Goal: Task Accomplishment & Management: Use online tool/utility

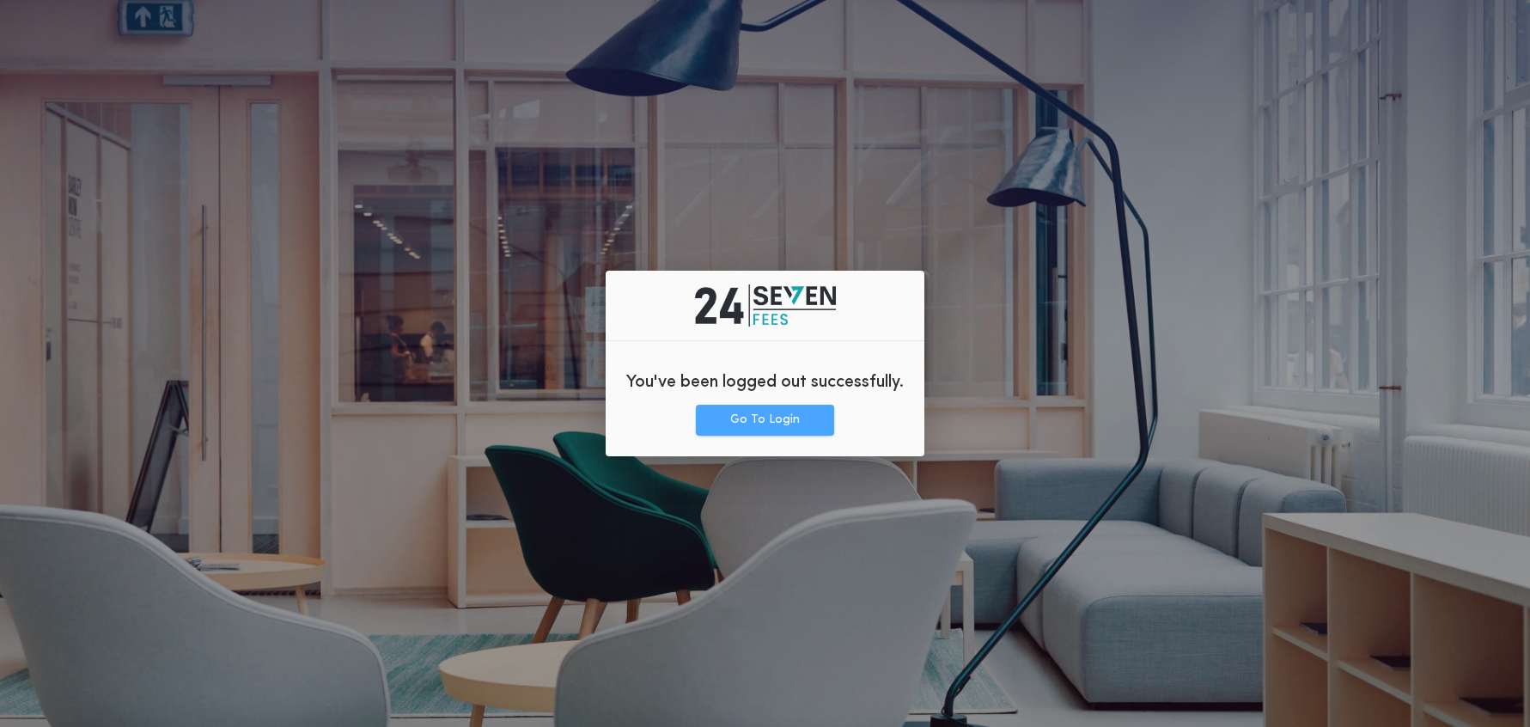
click at [766, 426] on button "Go To Login" at bounding box center [765, 420] width 138 height 31
click at [776, 418] on button "Go To Login" at bounding box center [765, 420] width 138 height 31
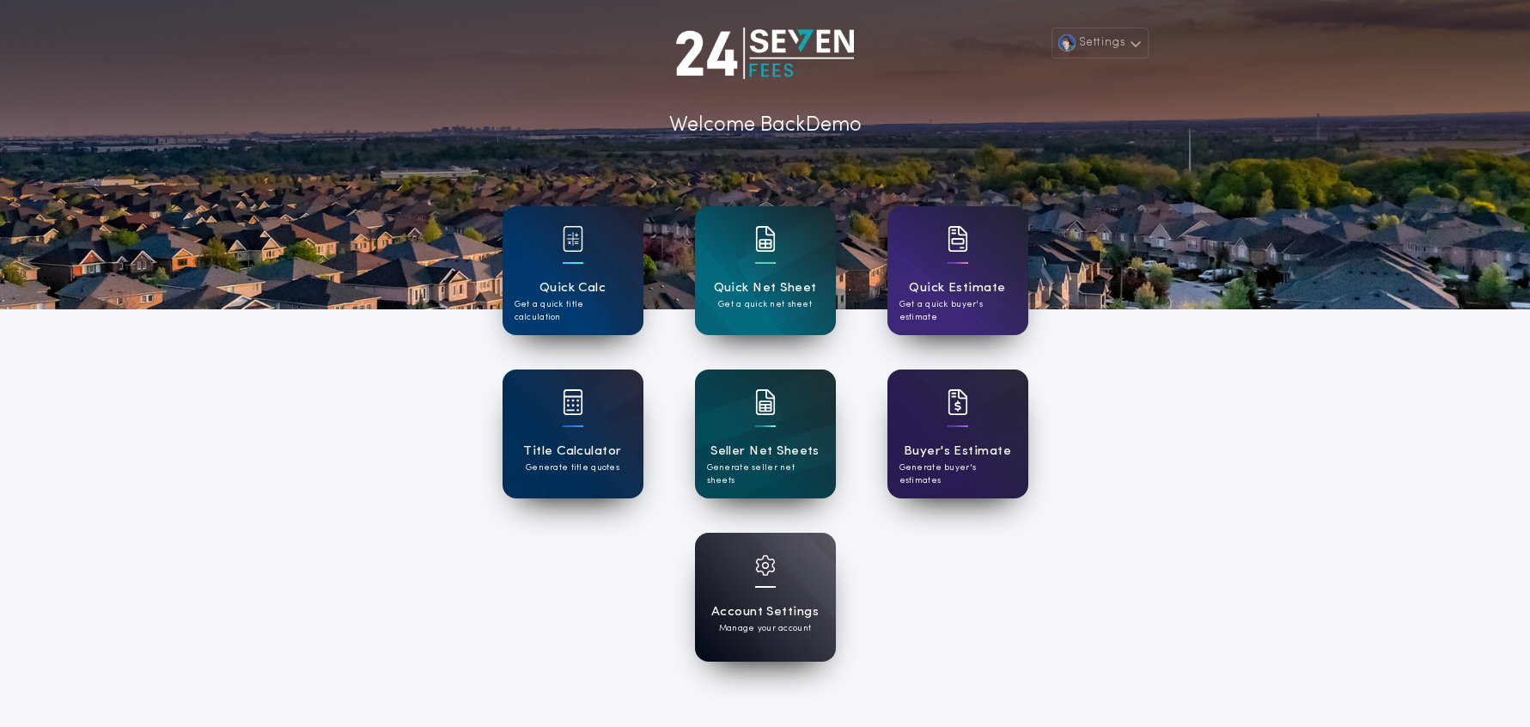
click at [595, 280] on h1 "Quick Calc" at bounding box center [573, 288] width 67 height 20
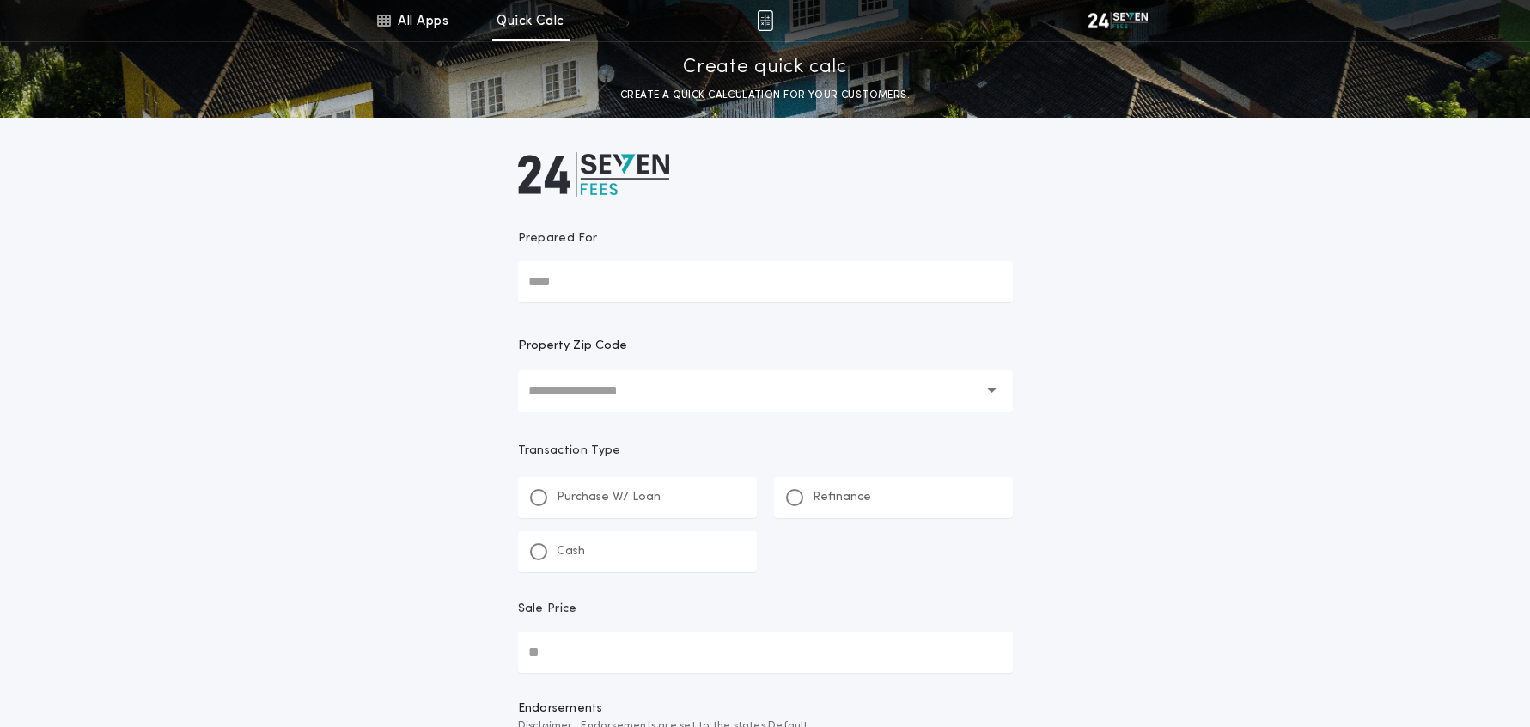
click at [708, 396] on input "text" at bounding box center [753, 390] width 450 height 41
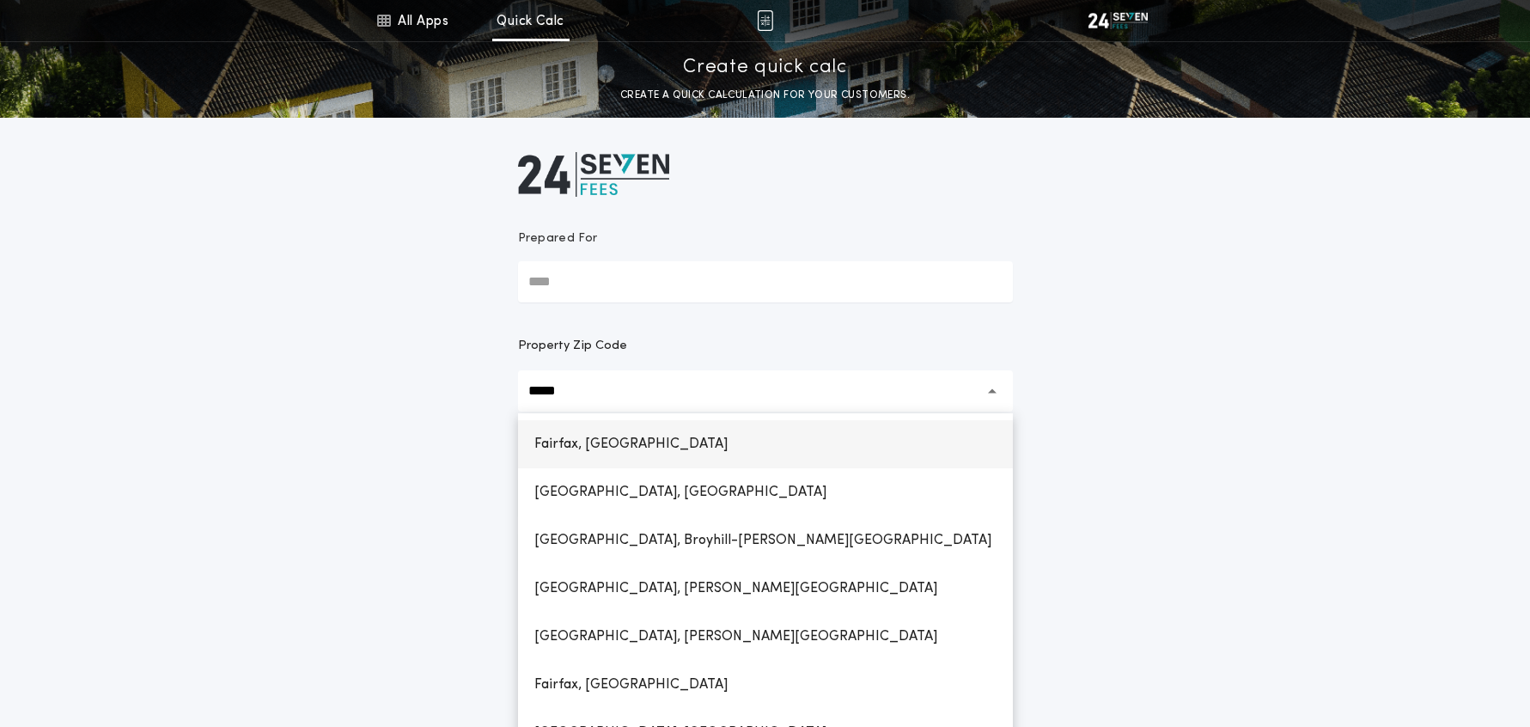
click at [646, 449] on h1 "Fairfax, [GEOGRAPHIC_DATA]" at bounding box center [631, 444] width 221 height 41
type input "**********"
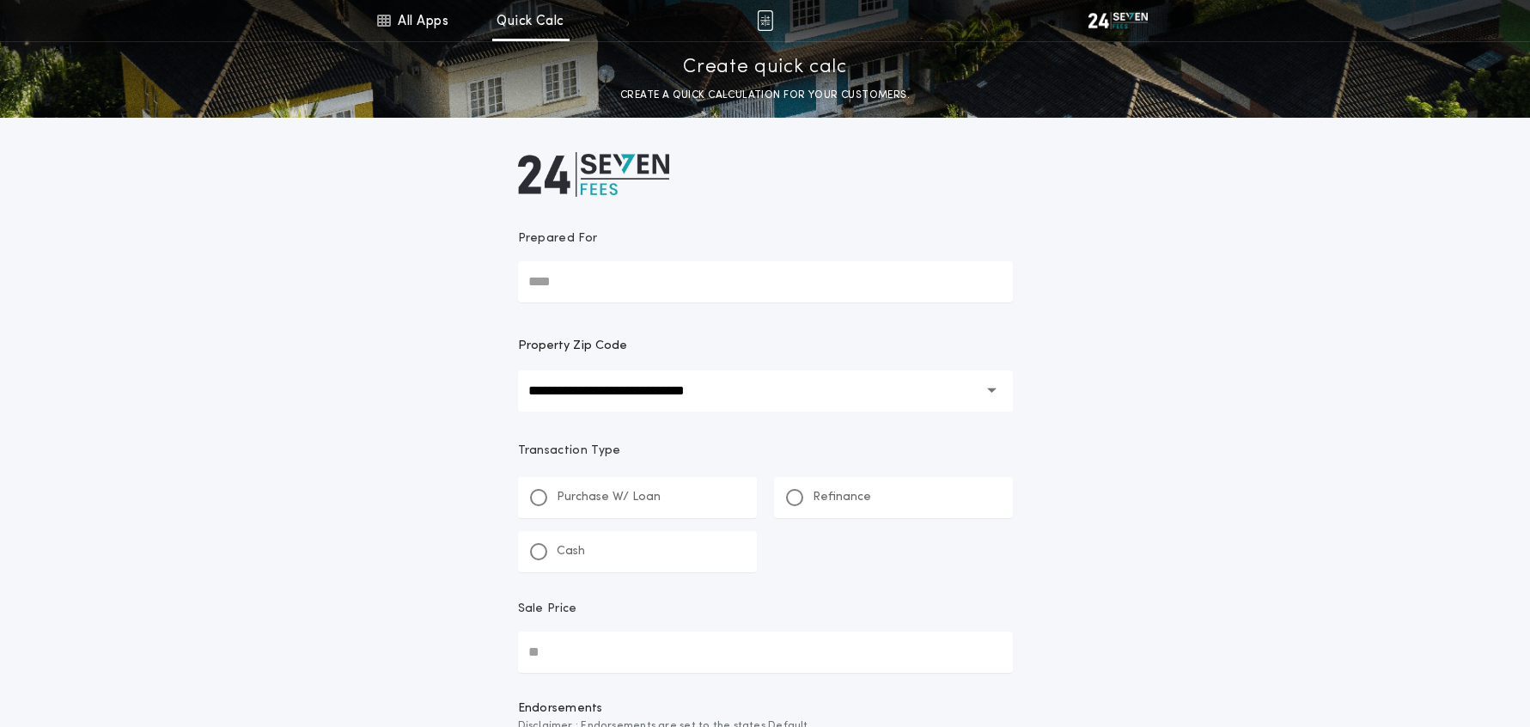
click at [573, 556] on p "Cash" at bounding box center [571, 551] width 28 height 17
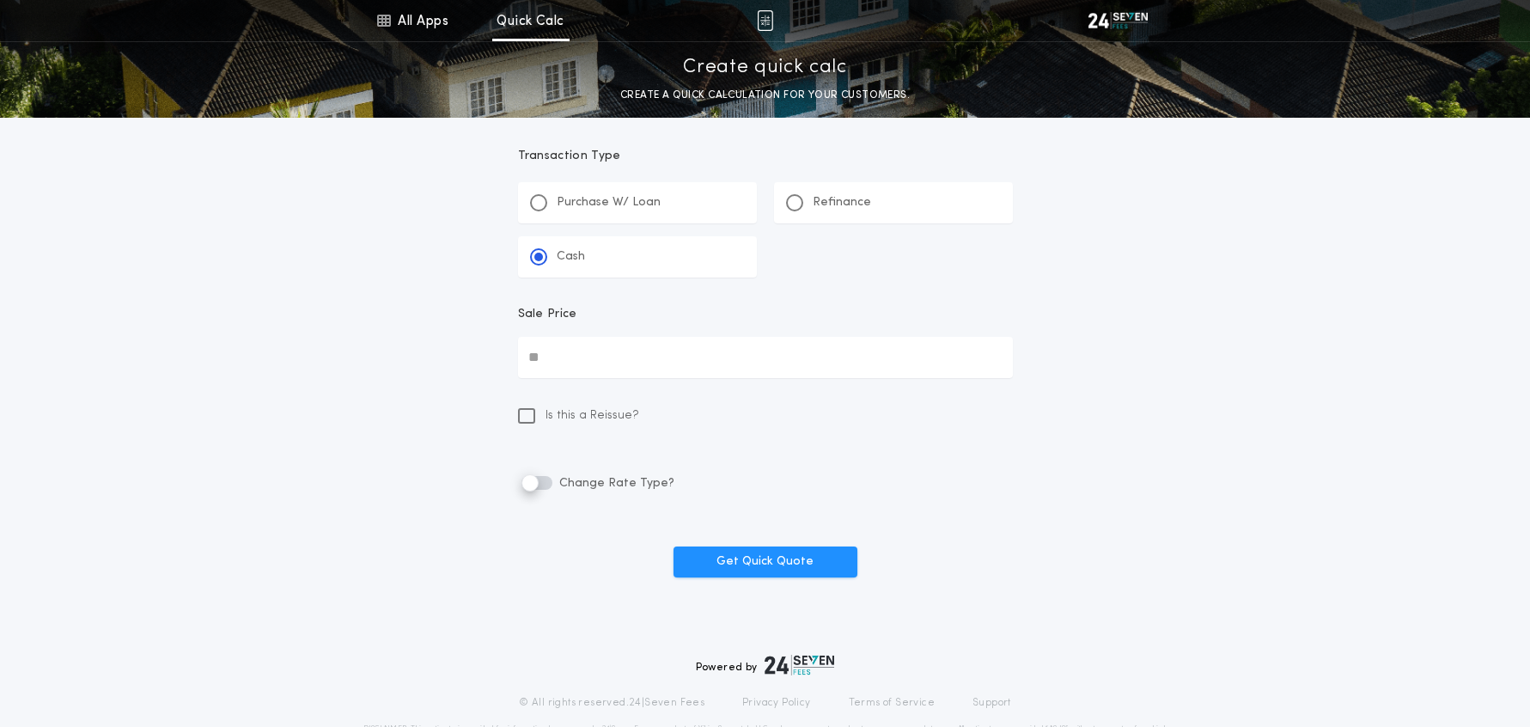
scroll to position [346, 0]
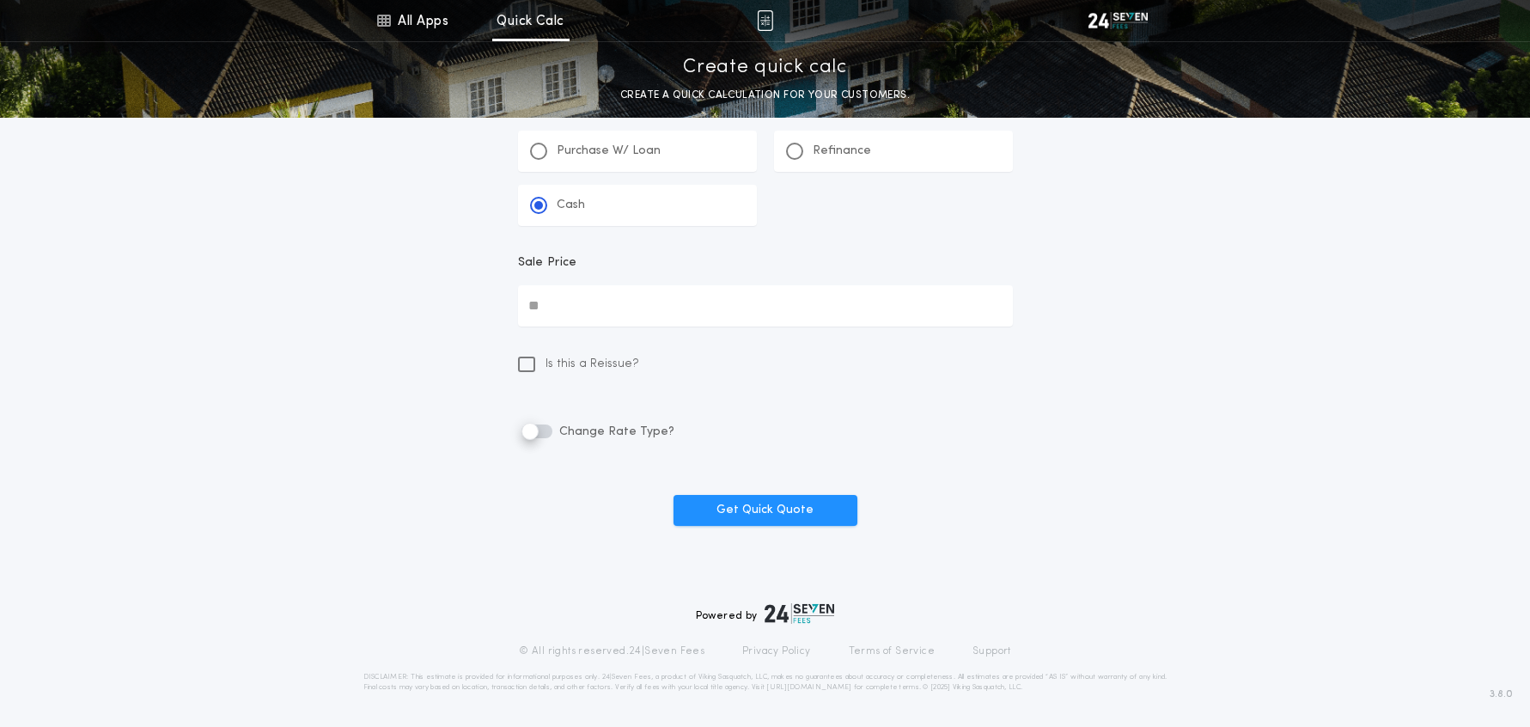
click at [590, 317] on input "Sale Price" at bounding box center [765, 305] width 495 height 41
type input "**********"
click at [522, 367] on icon at bounding box center [527, 364] width 12 height 14
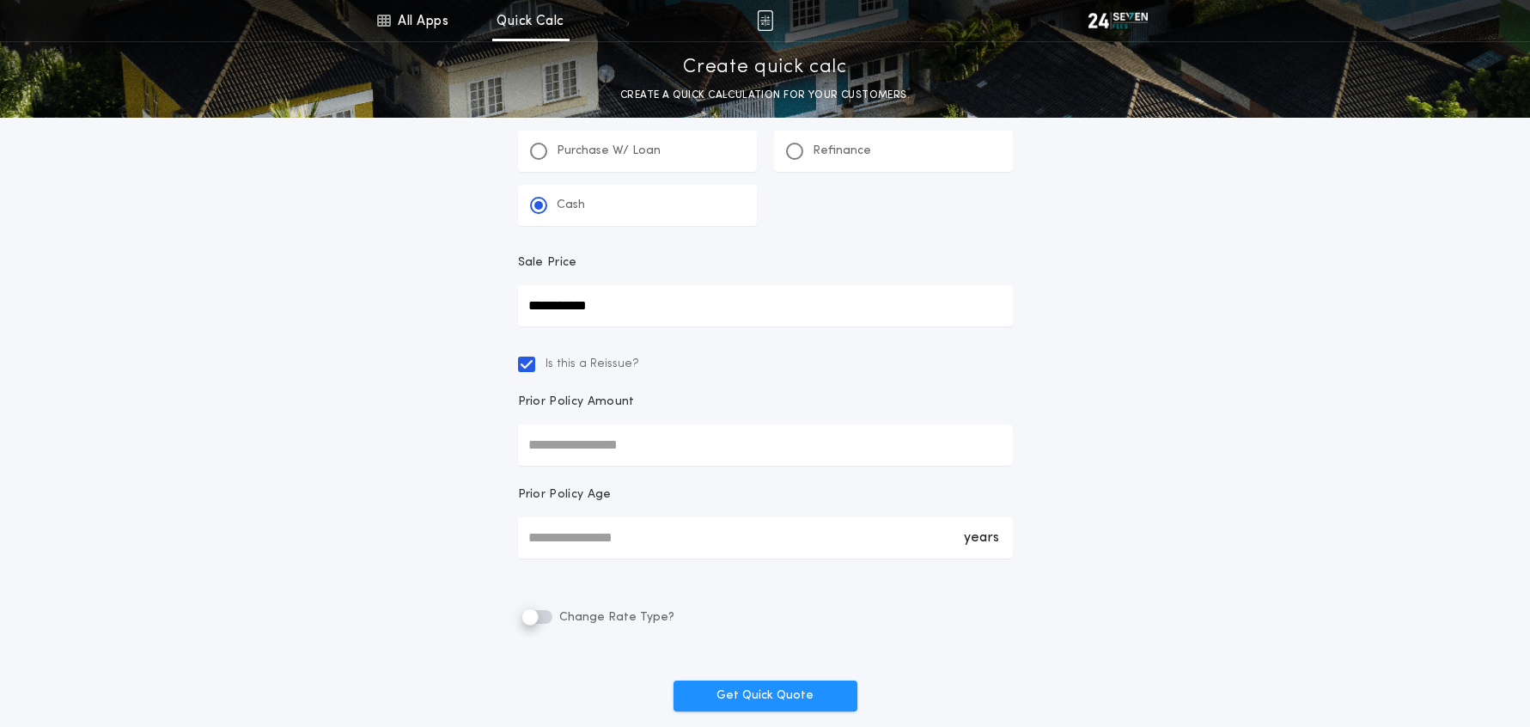
click at [579, 452] on input "Prior Policy Amount" at bounding box center [765, 444] width 495 height 41
type input "**********"
click at [592, 541] on div "years *" at bounding box center [765, 537] width 495 height 41
click at [592, 541] on input "*" at bounding box center [765, 537] width 495 height 41
click at [592, 541] on div "years *" at bounding box center [765, 537] width 495 height 41
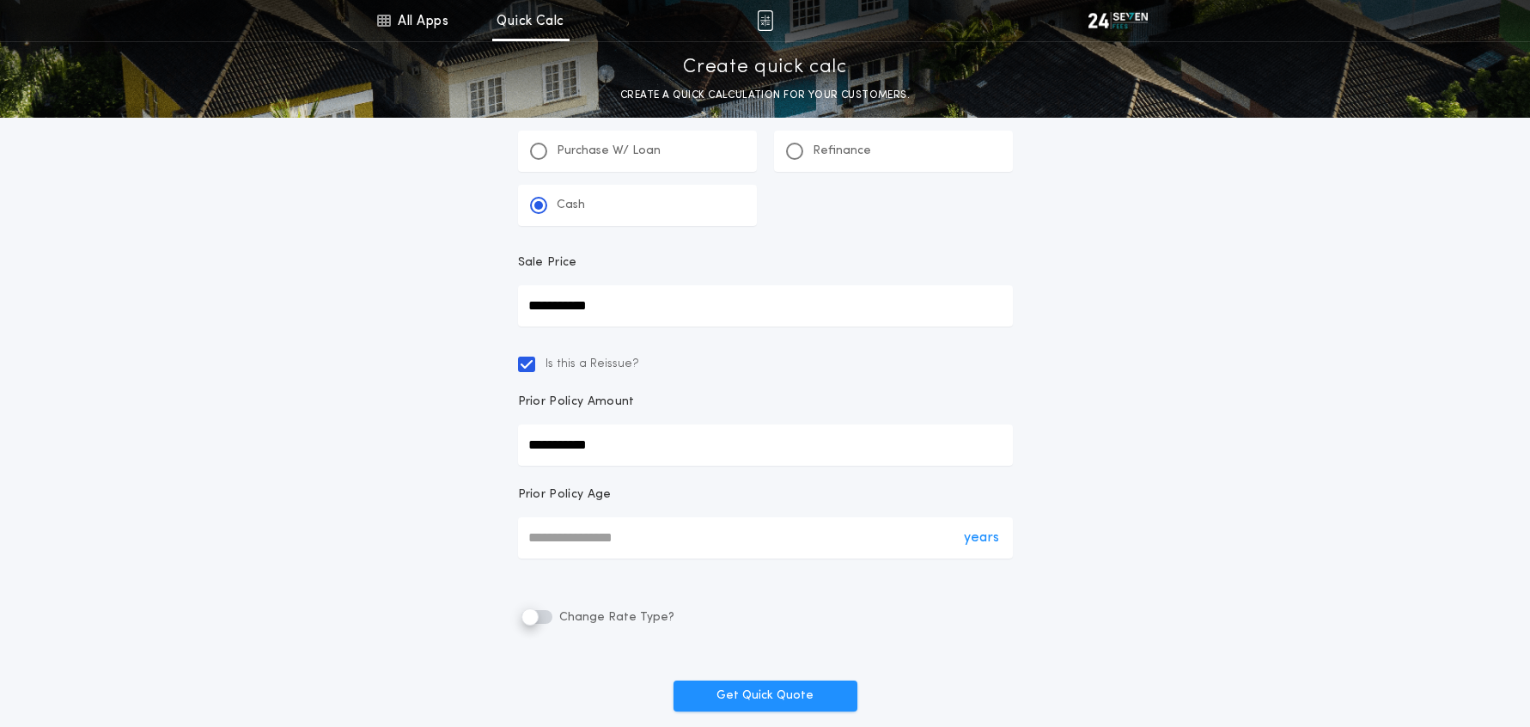
click at [592, 541] on input "*" at bounding box center [765, 537] width 495 height 41
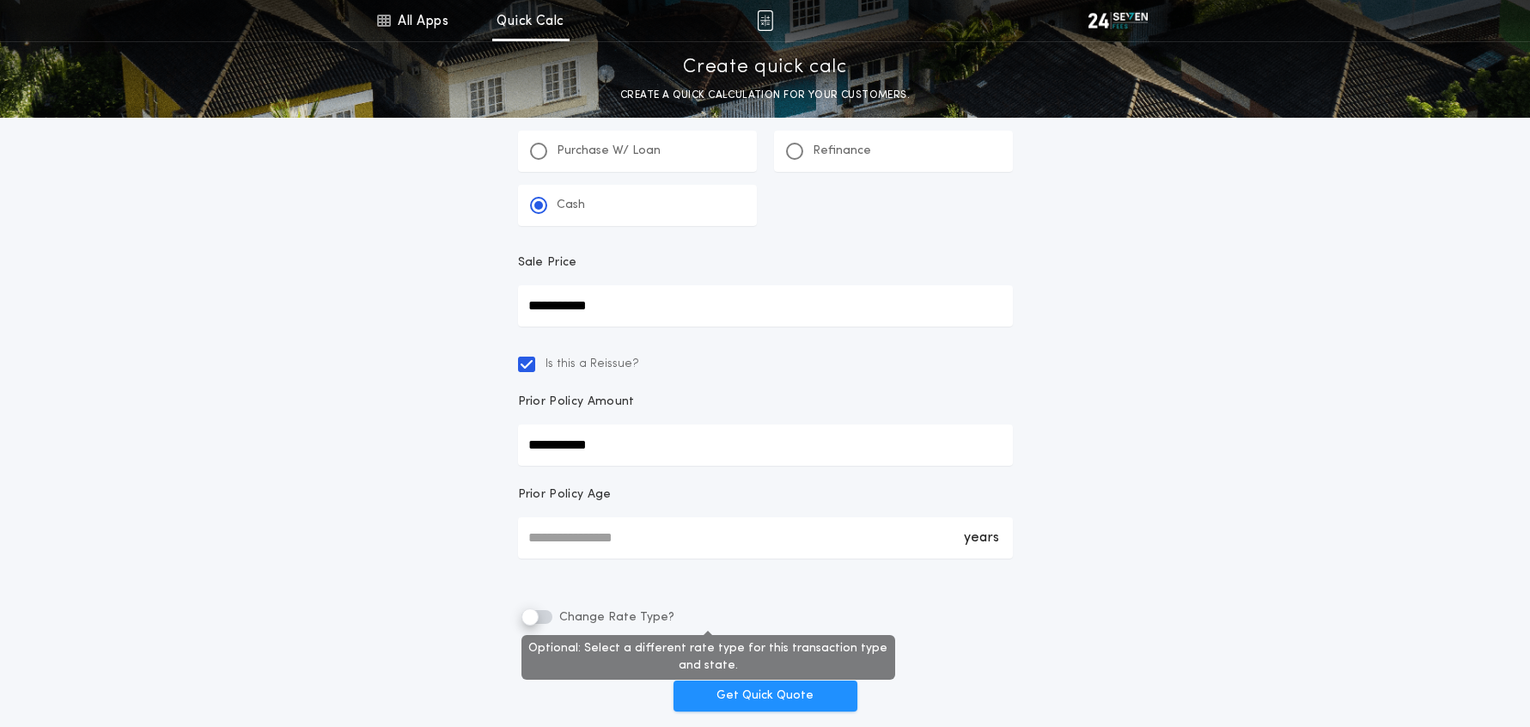
type input "*"
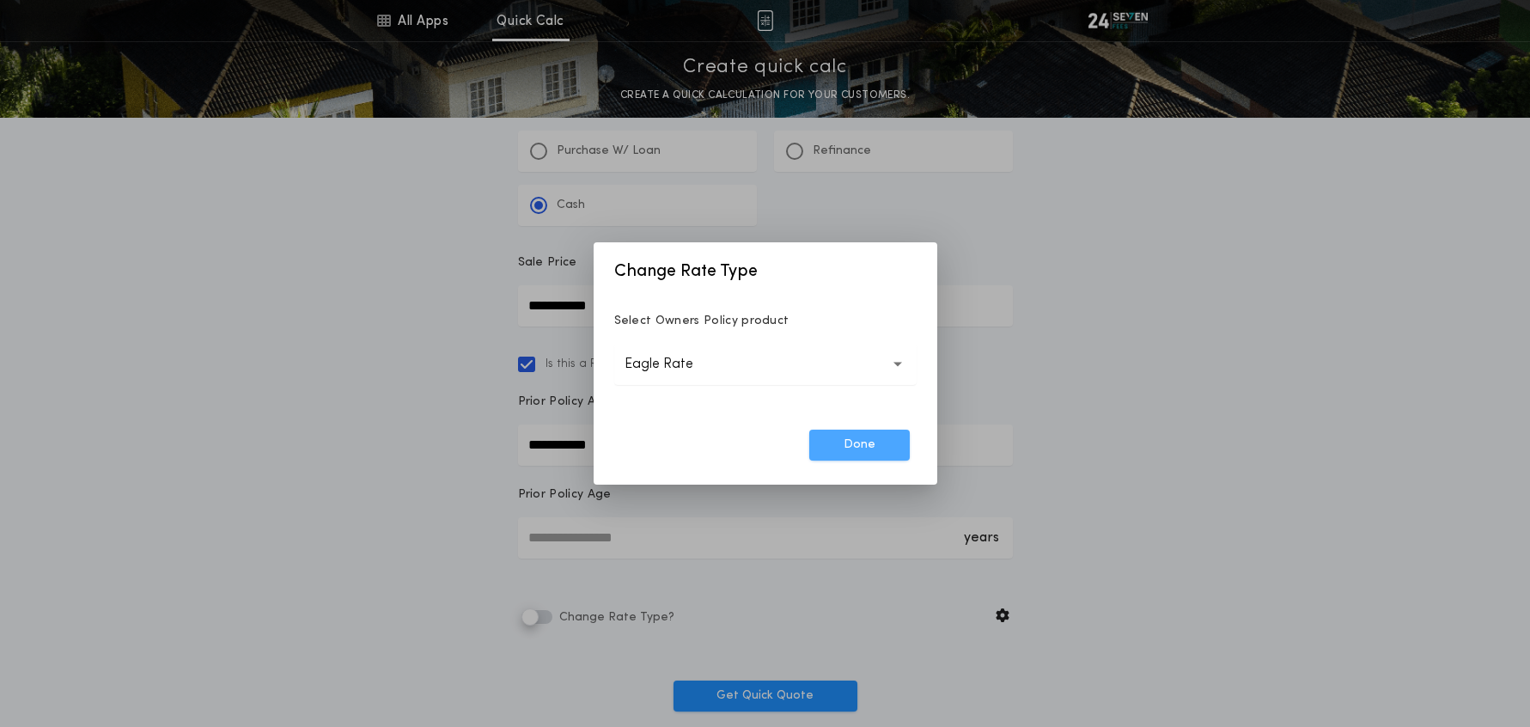
click at [830, 444] on button "Done" at bounding box center [859, 445] width 101 height 31
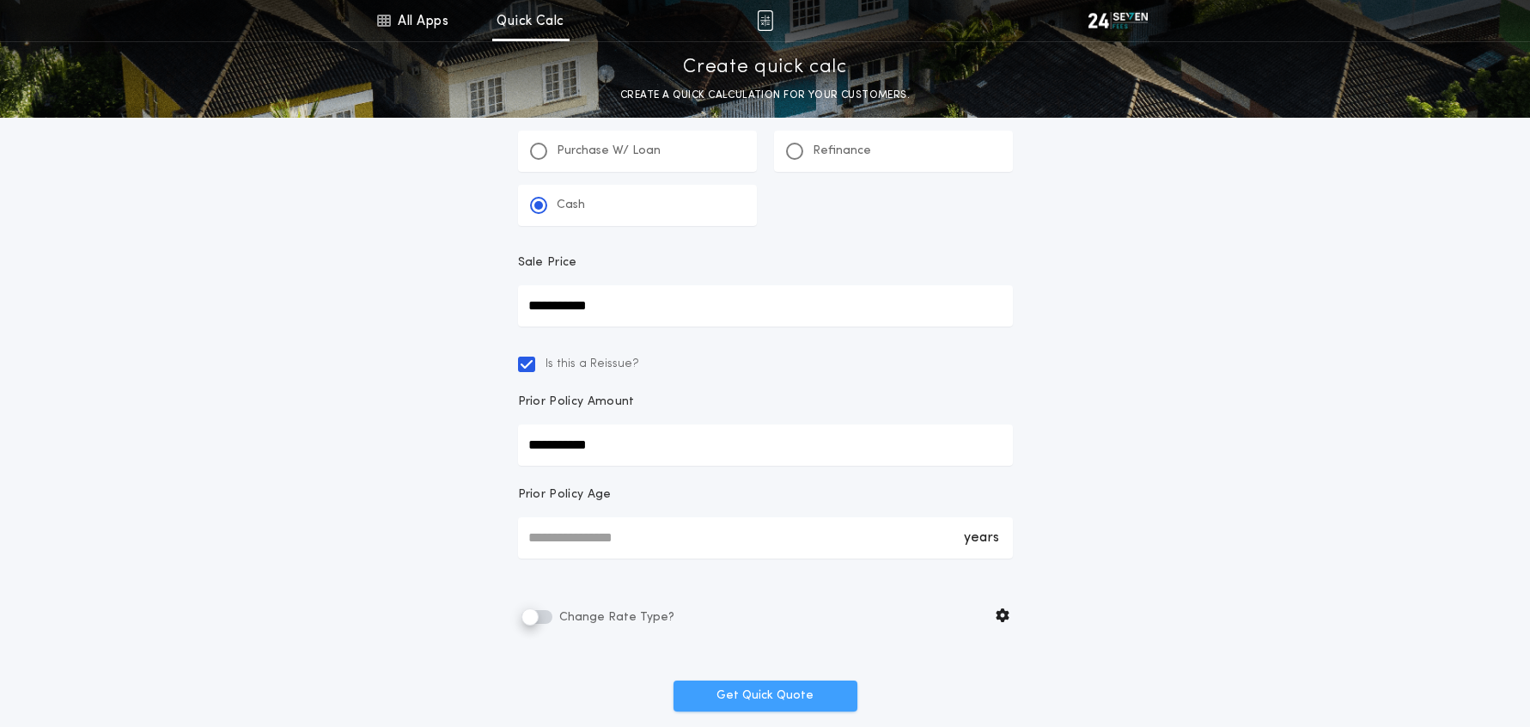
click at [775, 701] on button "Get Quick Quote" at bounding box center [766, 695] width 184 height 31
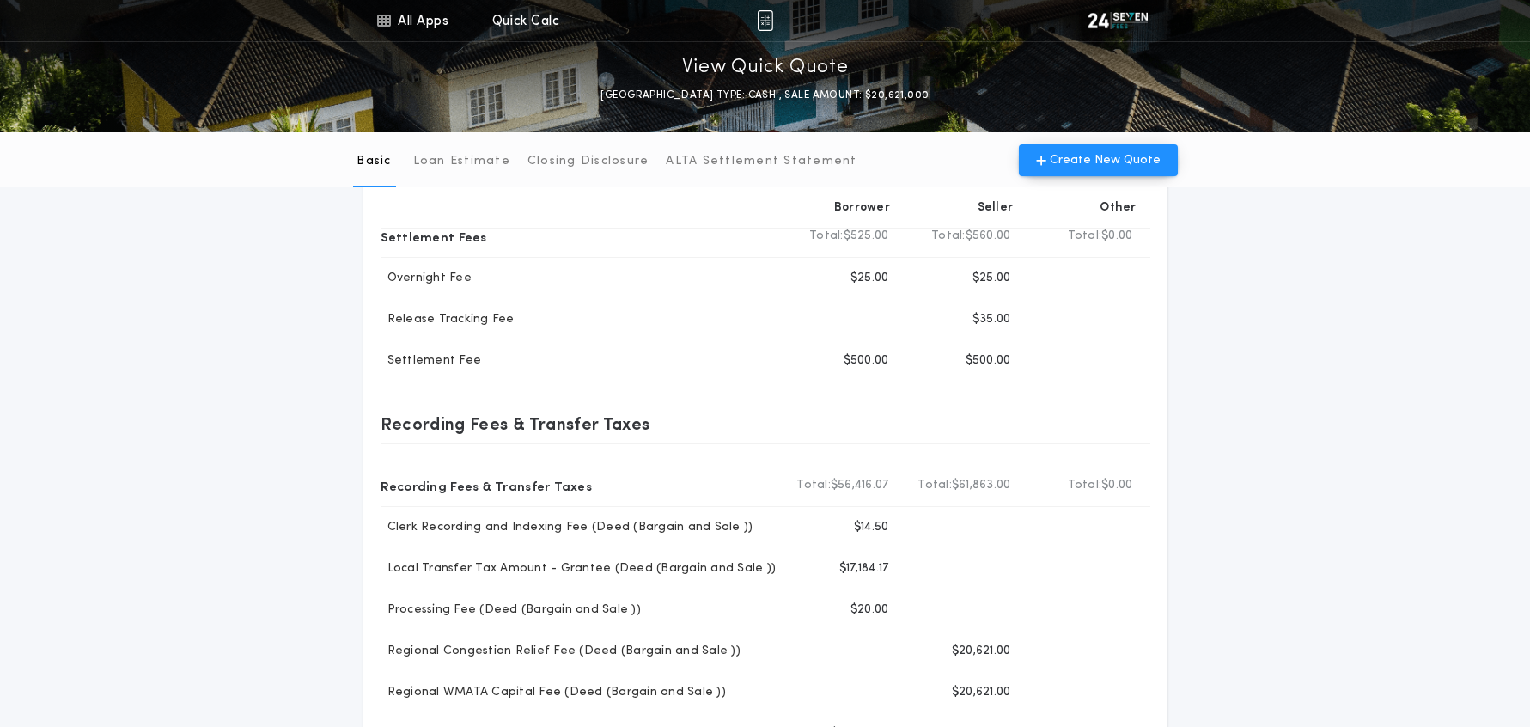
scroll to position [288, 0]
click at [424, 21] on link "All Apps" at bounding box center [412, 20] width 77 height 41
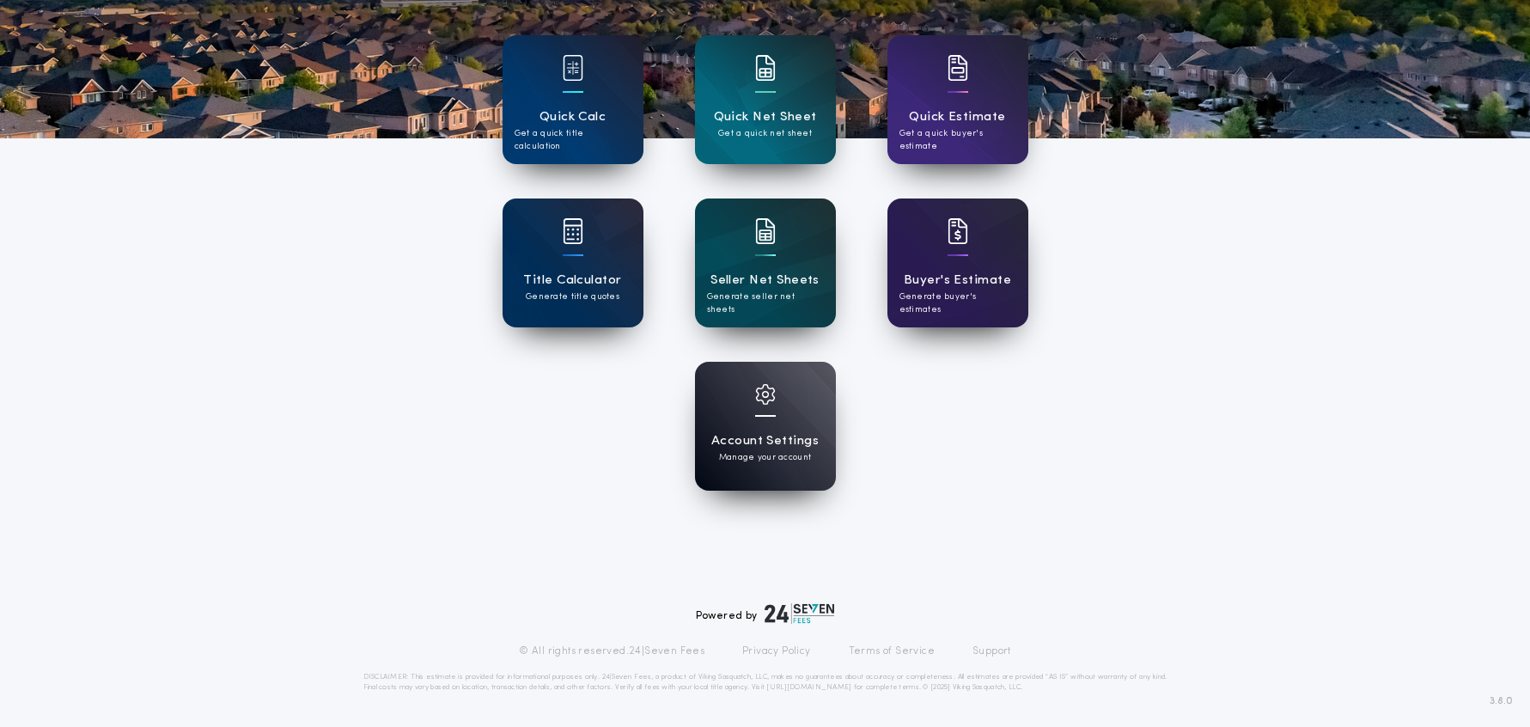
click at [585, 128] on p "Get a quick title calculation" at bounding box center [573, 140] width 117 height 26
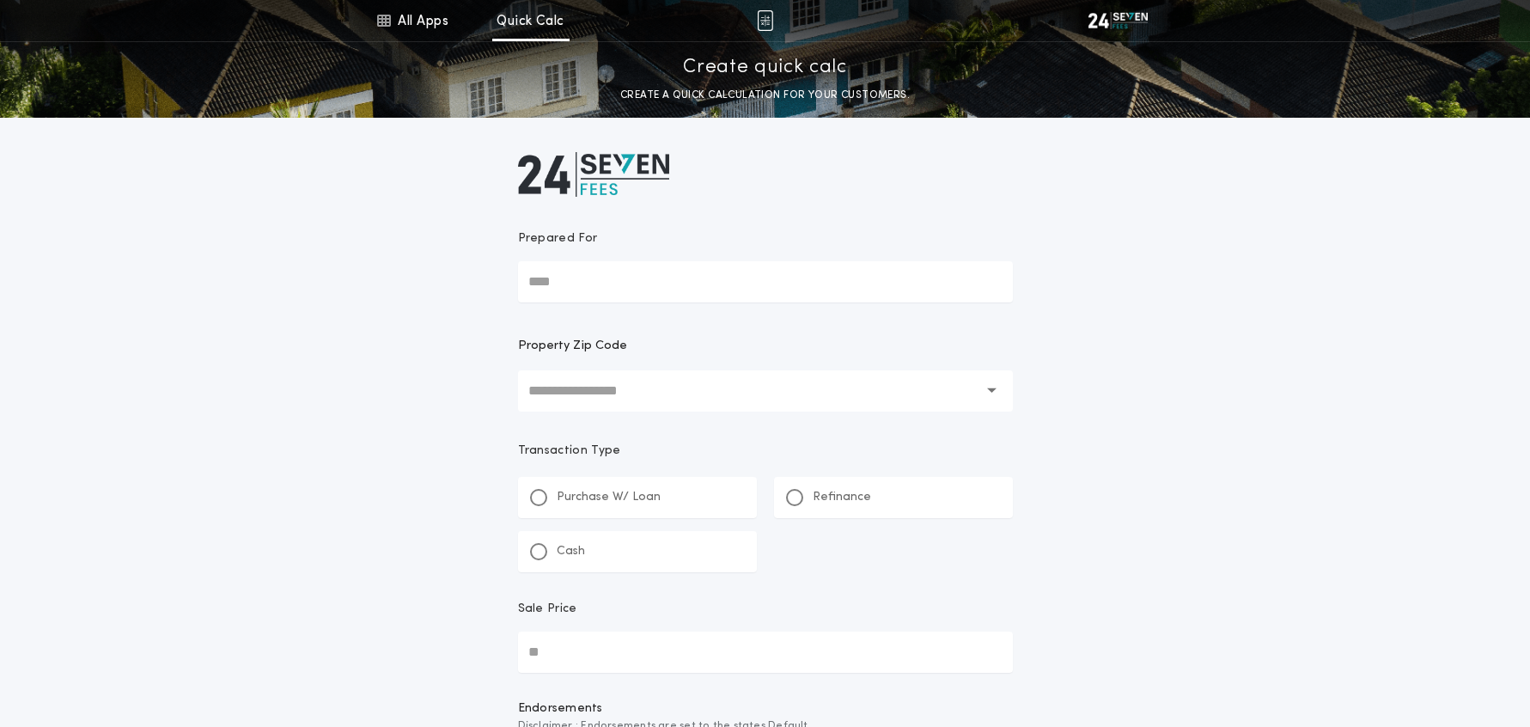
click at [591, 382] on input "text" at bounding box center [753, 390] width 450 height 41
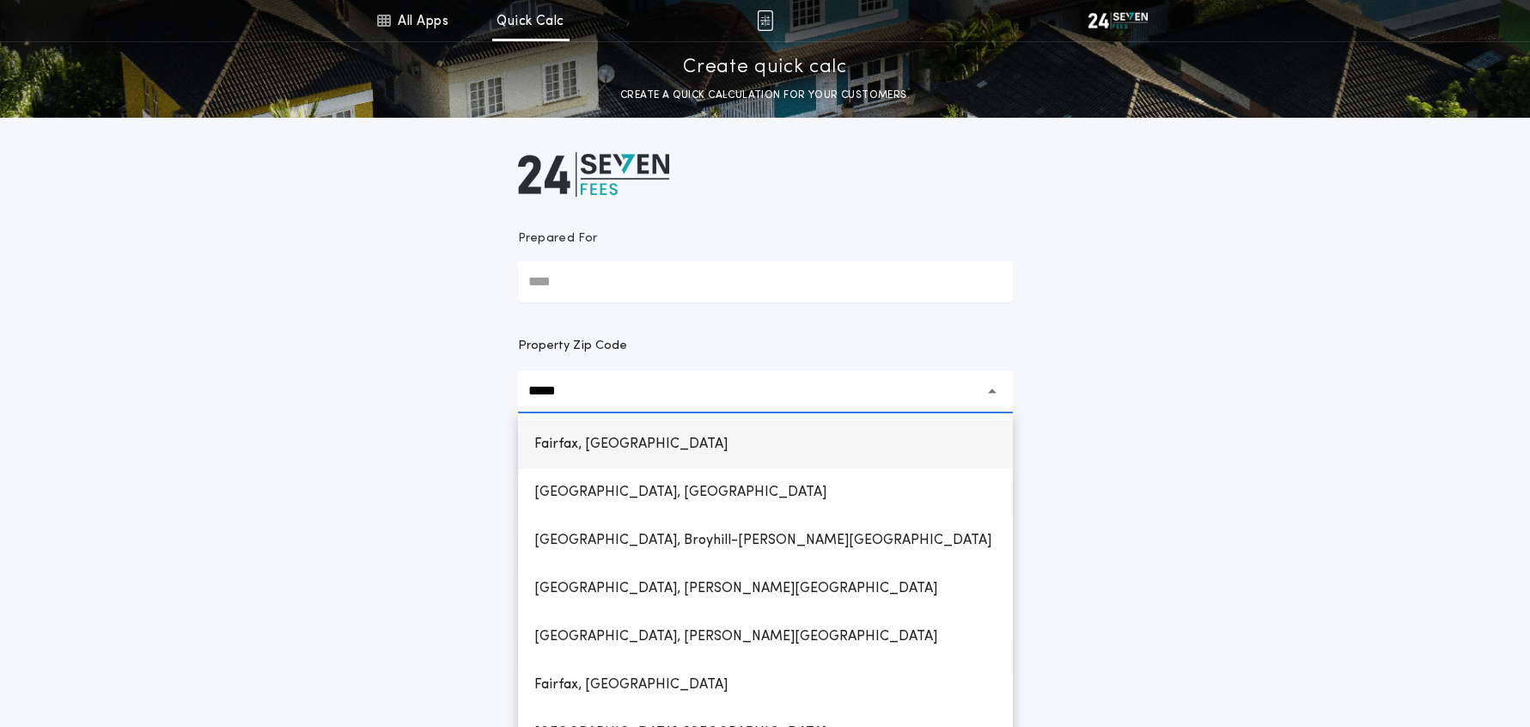
click at [618, 436] on h1 "Fairfax, [GEOGRAPHIC_DATA]" at bounding box center [631, 444] width 221 height 41
type input "**********"
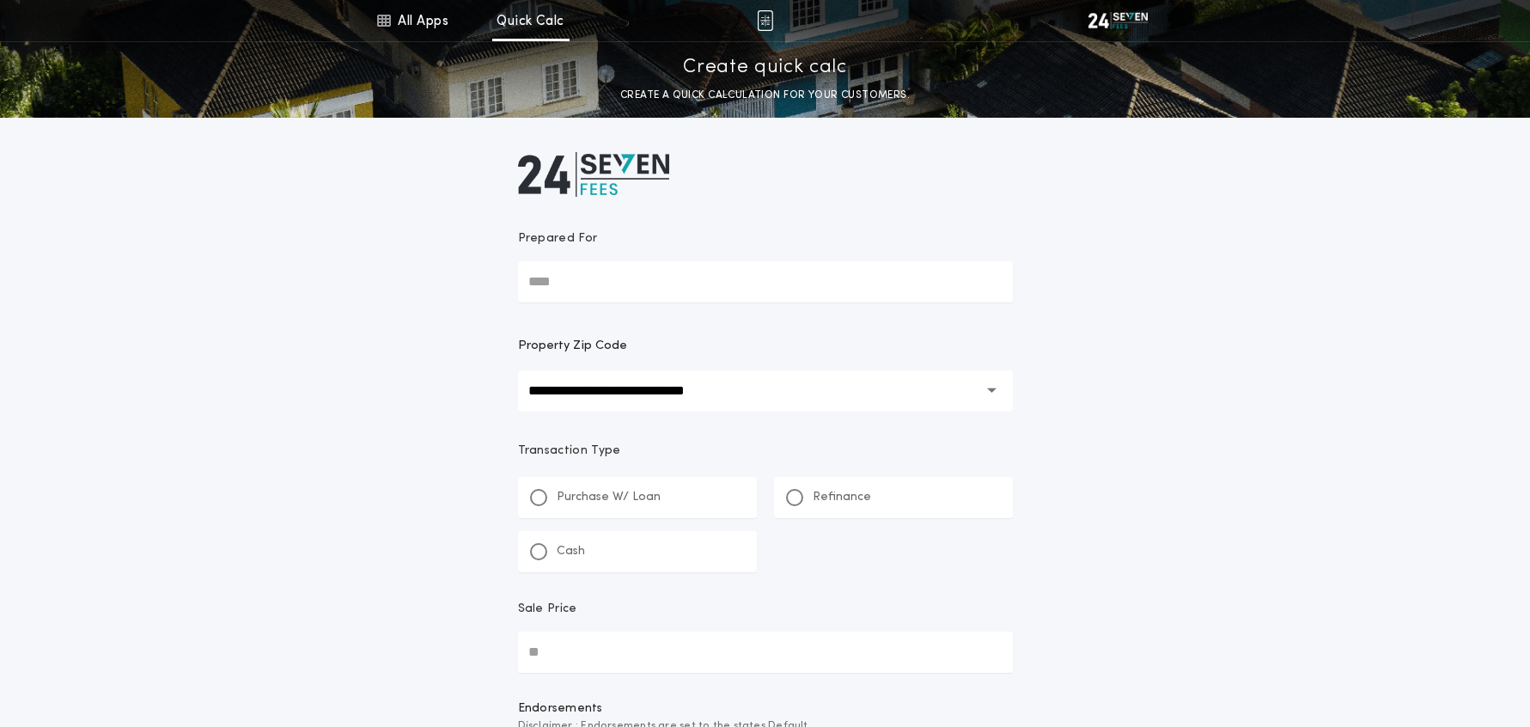
click at [533, 556] on div at bounding box center [538, 551] width 17 height 17
click at [601, 672] on div "Sale Price" at bounding box center [765, 636] width 515 height 112
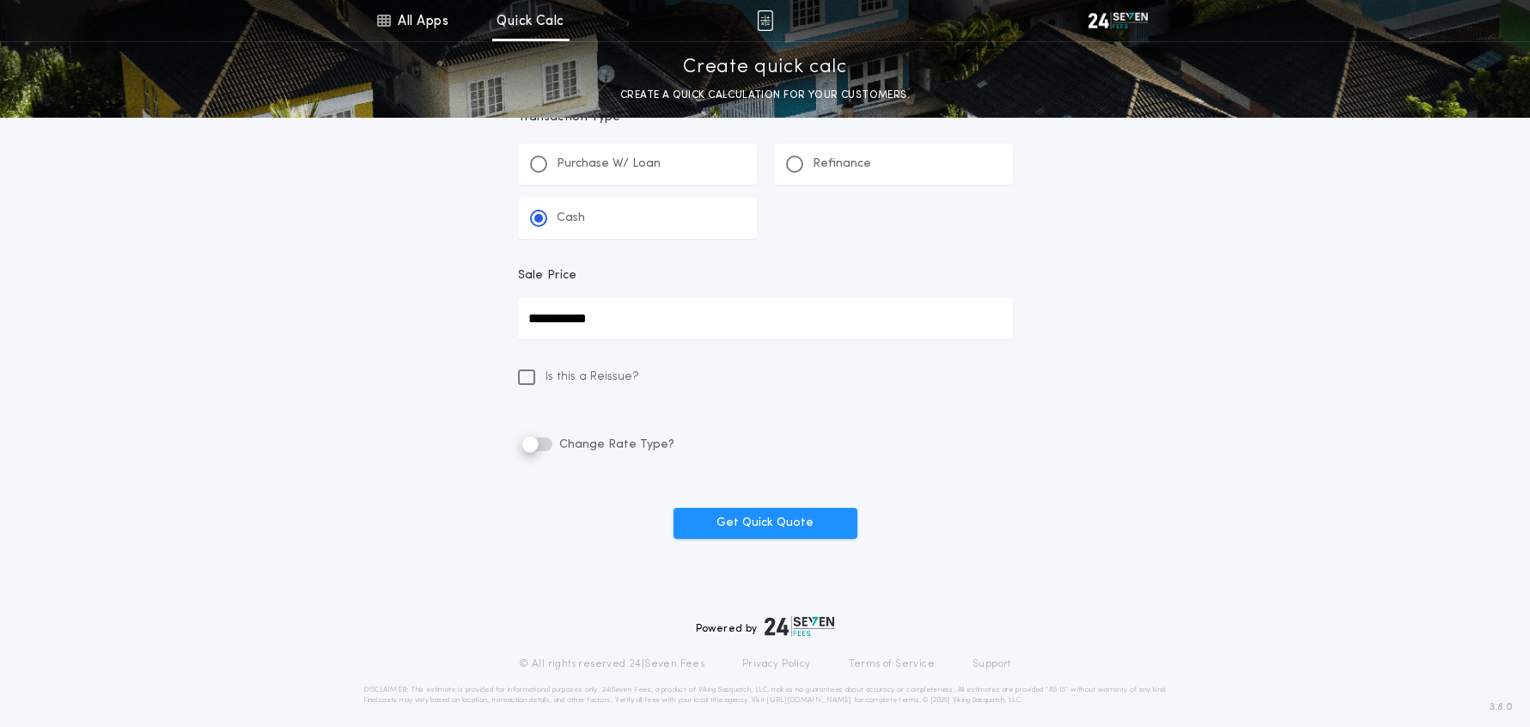
scroll to position [346, 0]
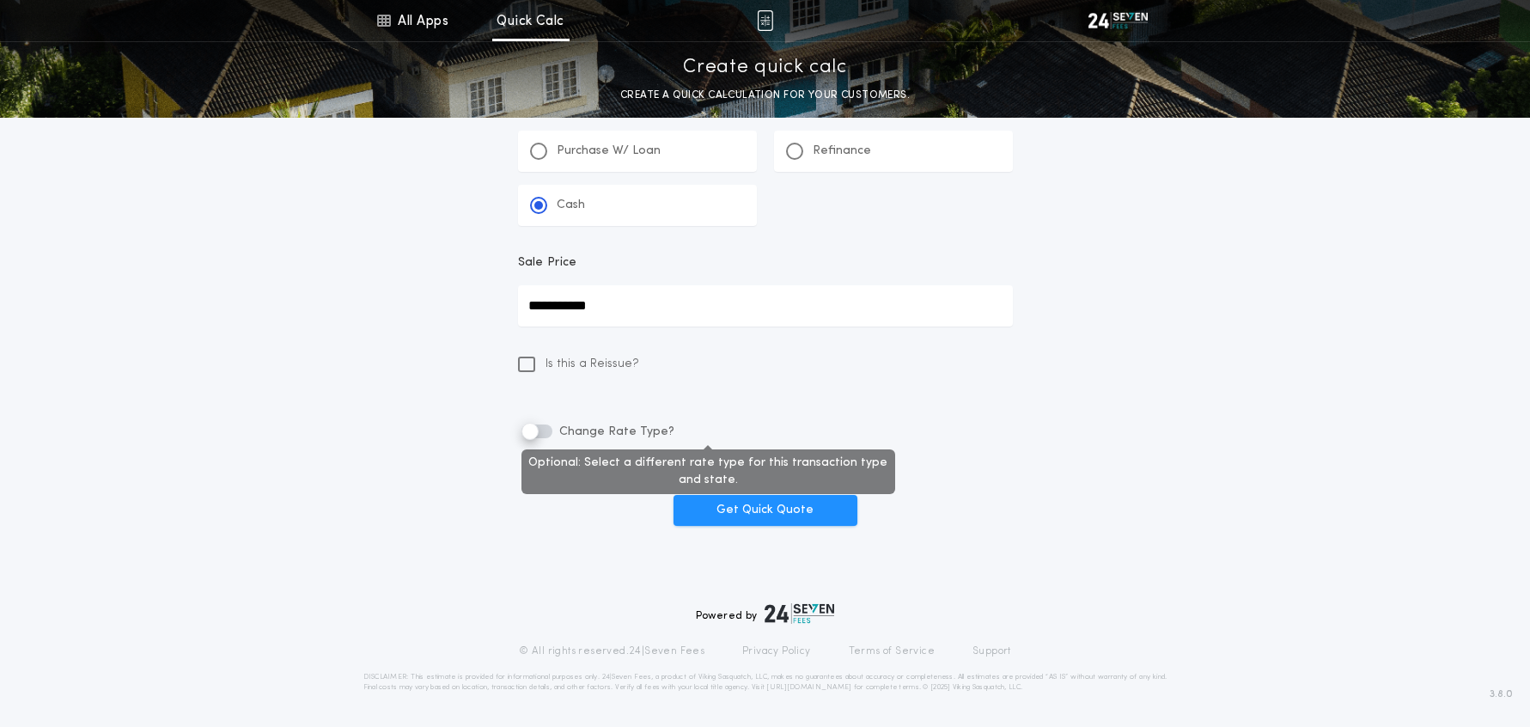
type input "**********"
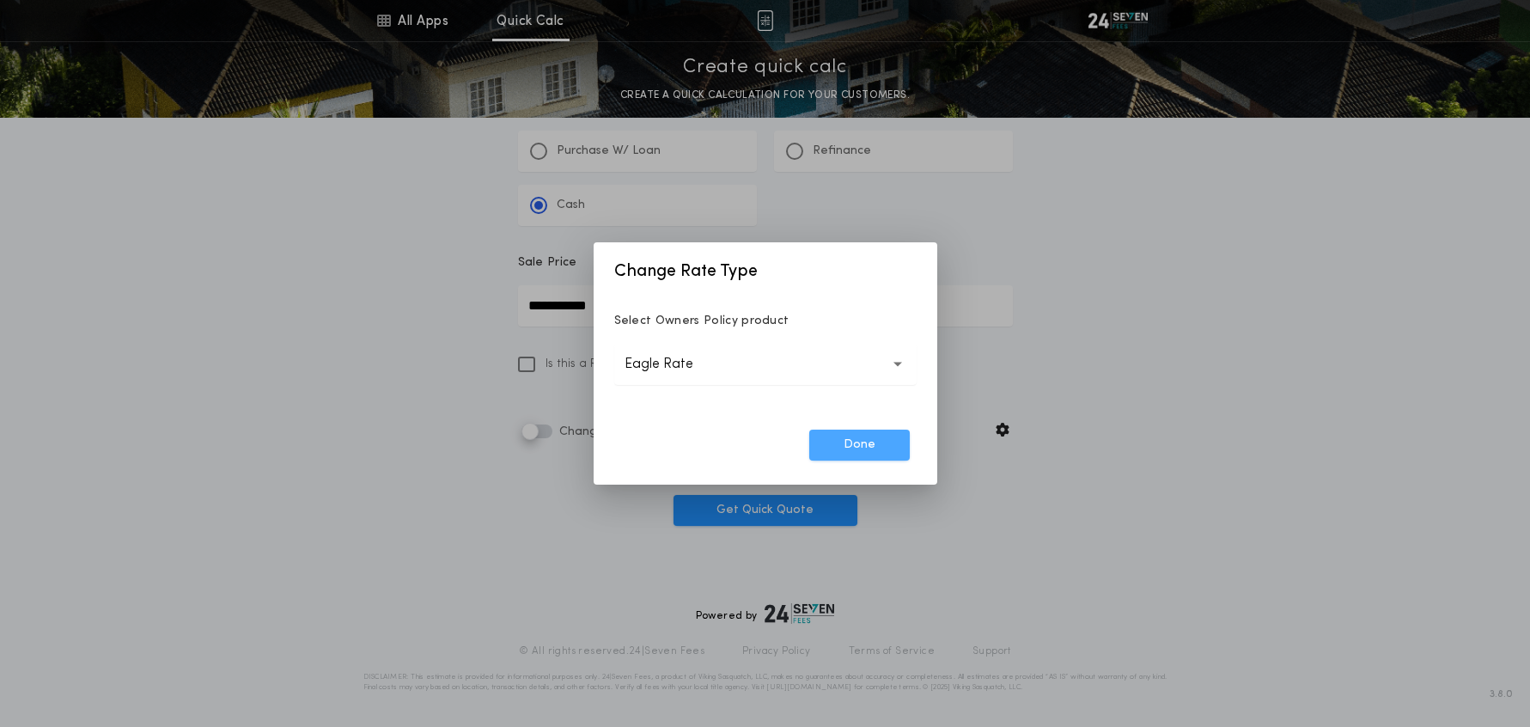
click at [815, 450] on button "Done" at bounding box center [859, 445] width 101 height 31
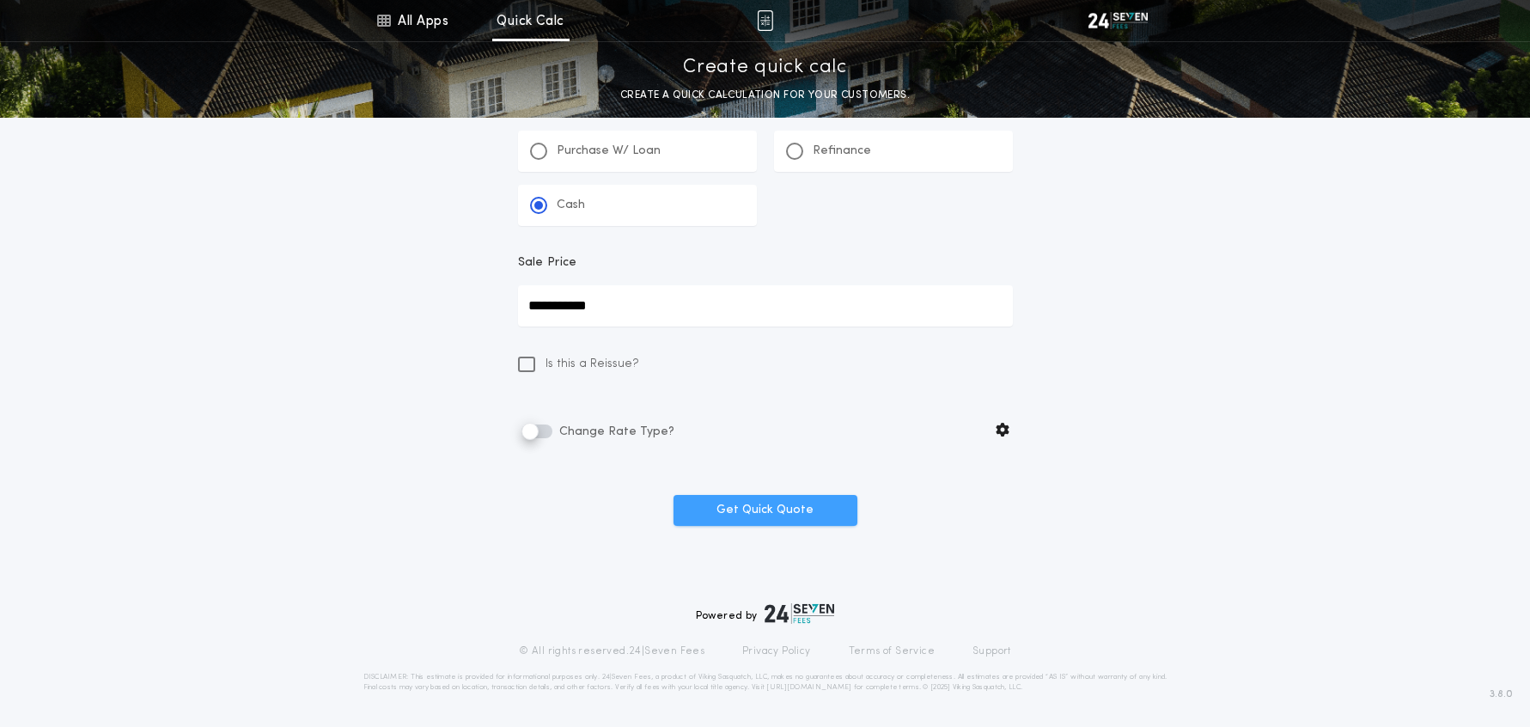
click at [782, 512] on button "Get Quick Quote" at bounding box center [766, 510] width 184 height 31
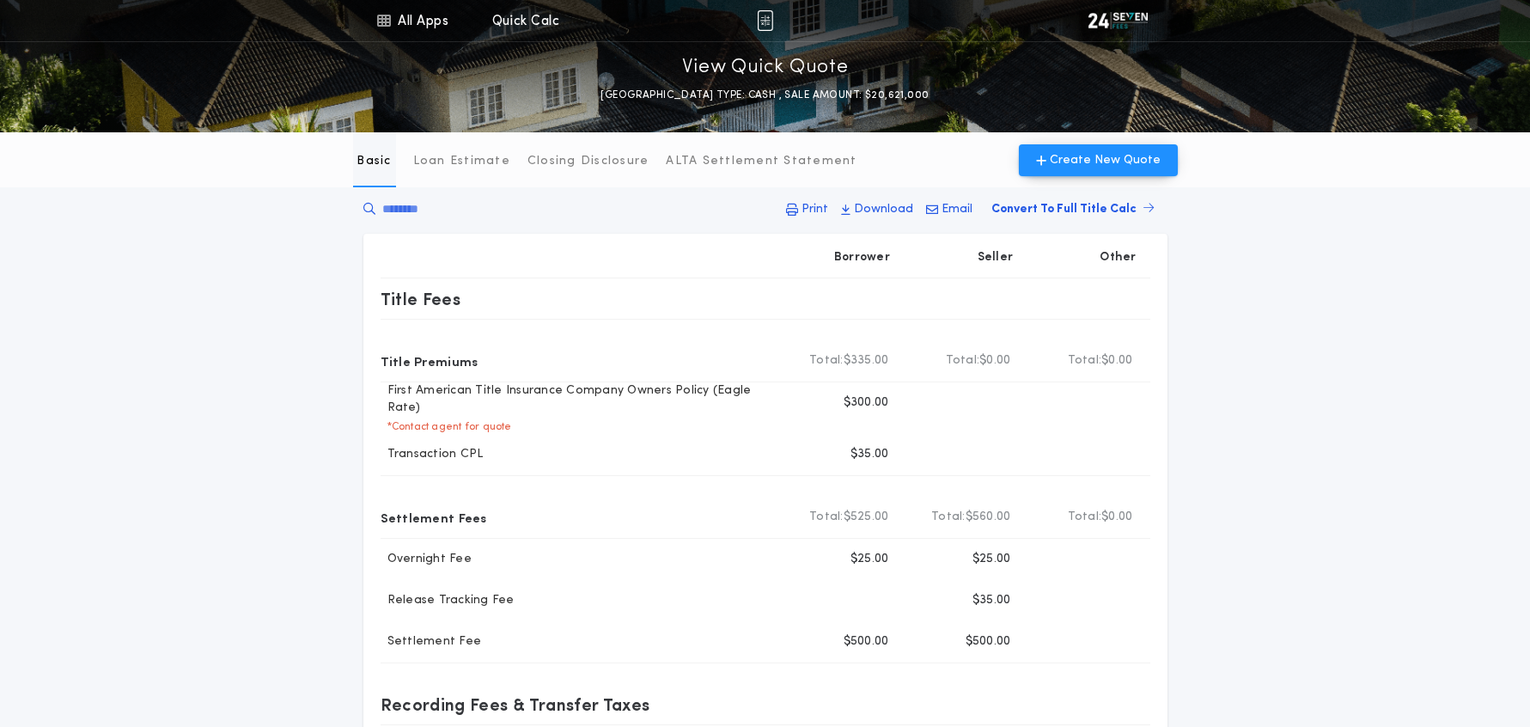
click at [368, 162] on p "Basic" at bounding box center [374, 161] width 34 height 17
click at [428, 21] on link "All Apps" at bounding box center [412, 20] width 77 height 41
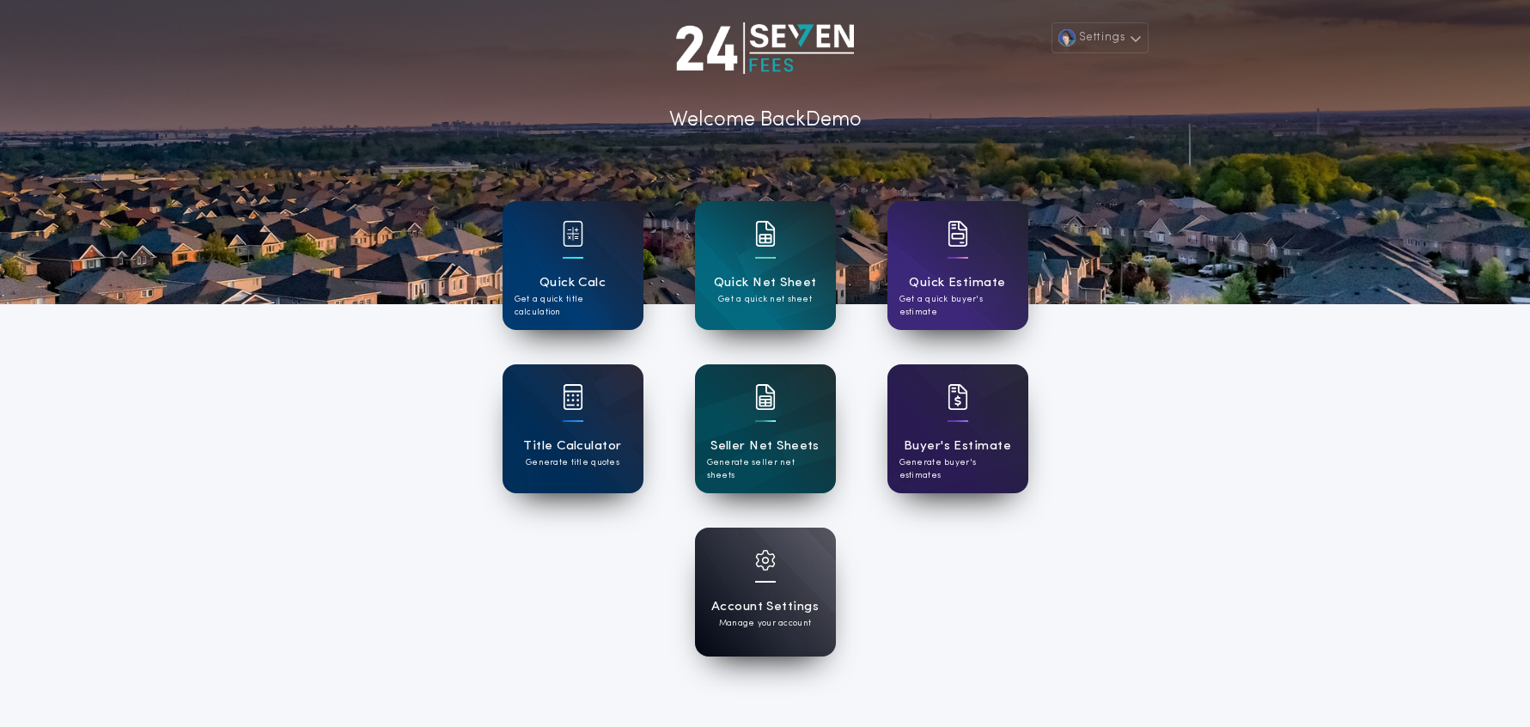
click at [582, 279] on h1 "Quick Calc" at bounding box center [573, 283] width 67 height 20
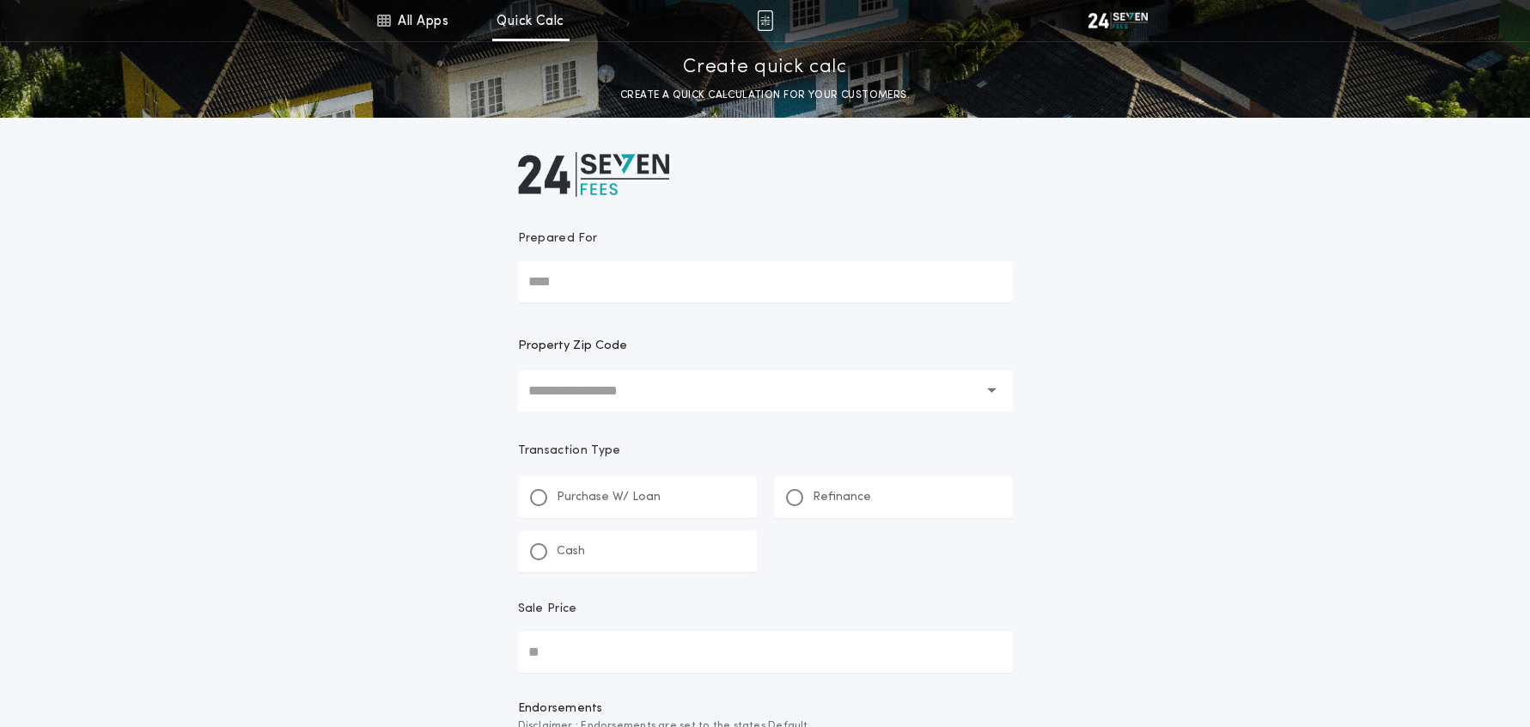
click at [619, 393] on input "text" at bounding box center [753, 390] width 450 height 41
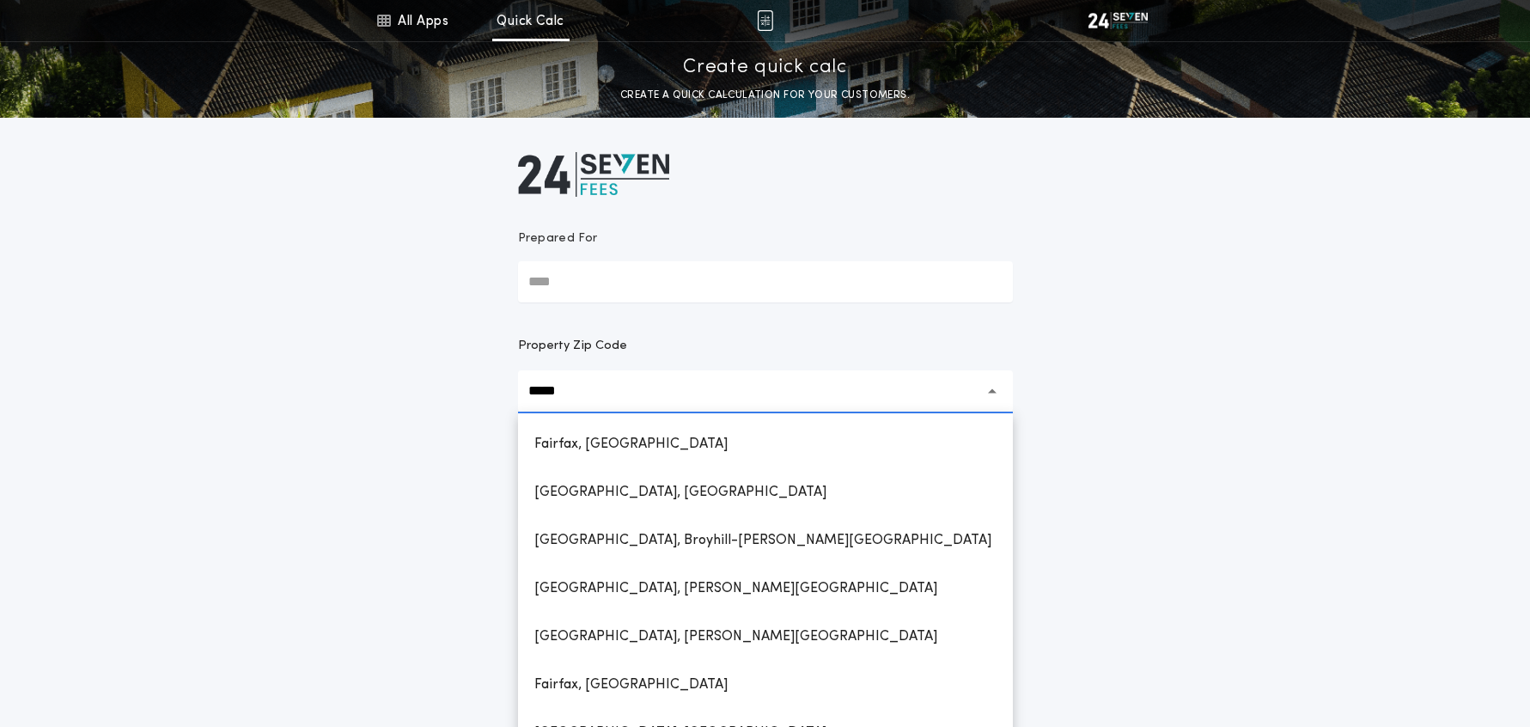
click at [709, 441] on h1 "Fairfax, [GEOGRAPHIC_DATA]" at bounding box center [631, 444] width 221 height 41
type input "**********"
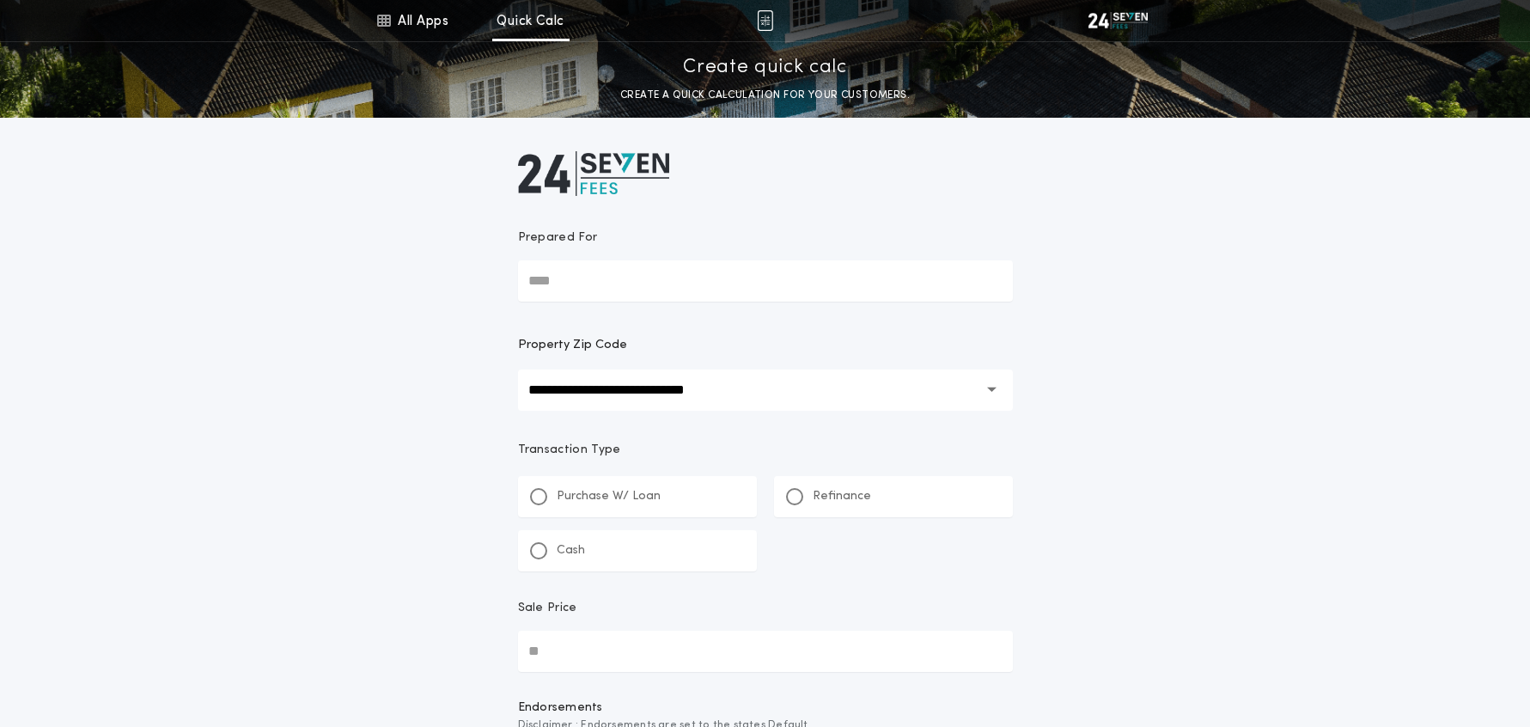
scroll to position [2, 0]
click at [539, 546] on div at bounding box center [538, 550] width 9 height 9
click at [598, 650] on input "Sale Price" at bounding box center [765, 651] width 495 height 41
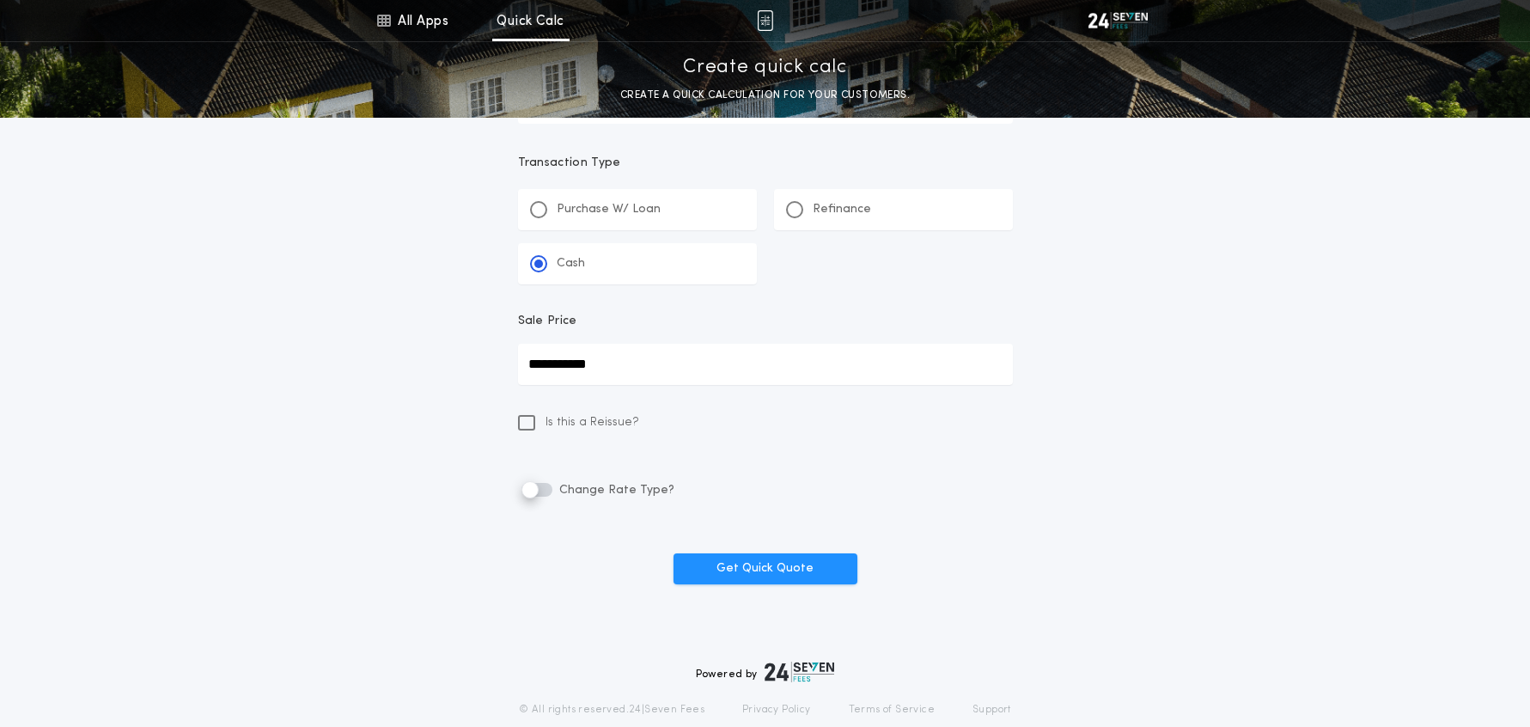
scroll to position [346, 0]
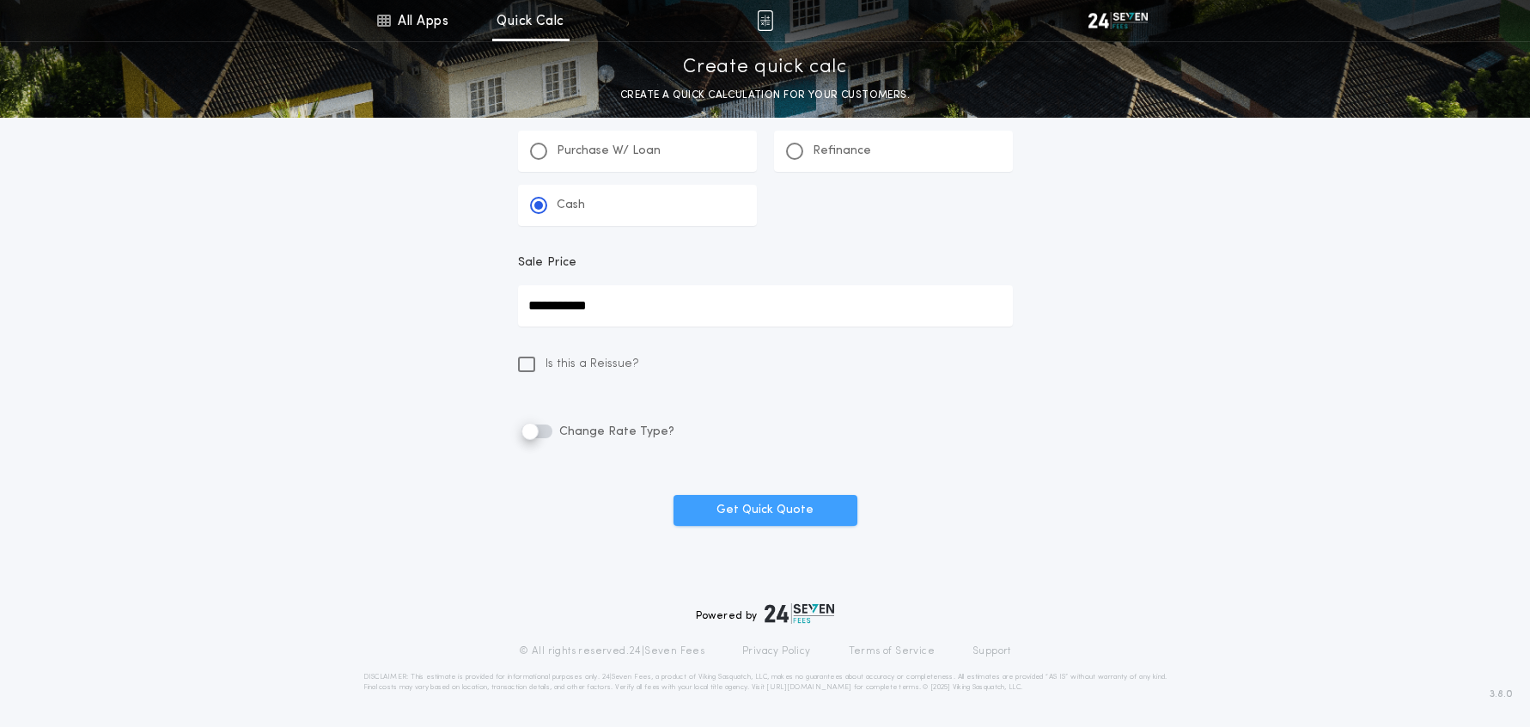
type input "**********"
click at [789, 511] on button "Get Quick Quote" at bounding box center [766, 510] width 184 height 31
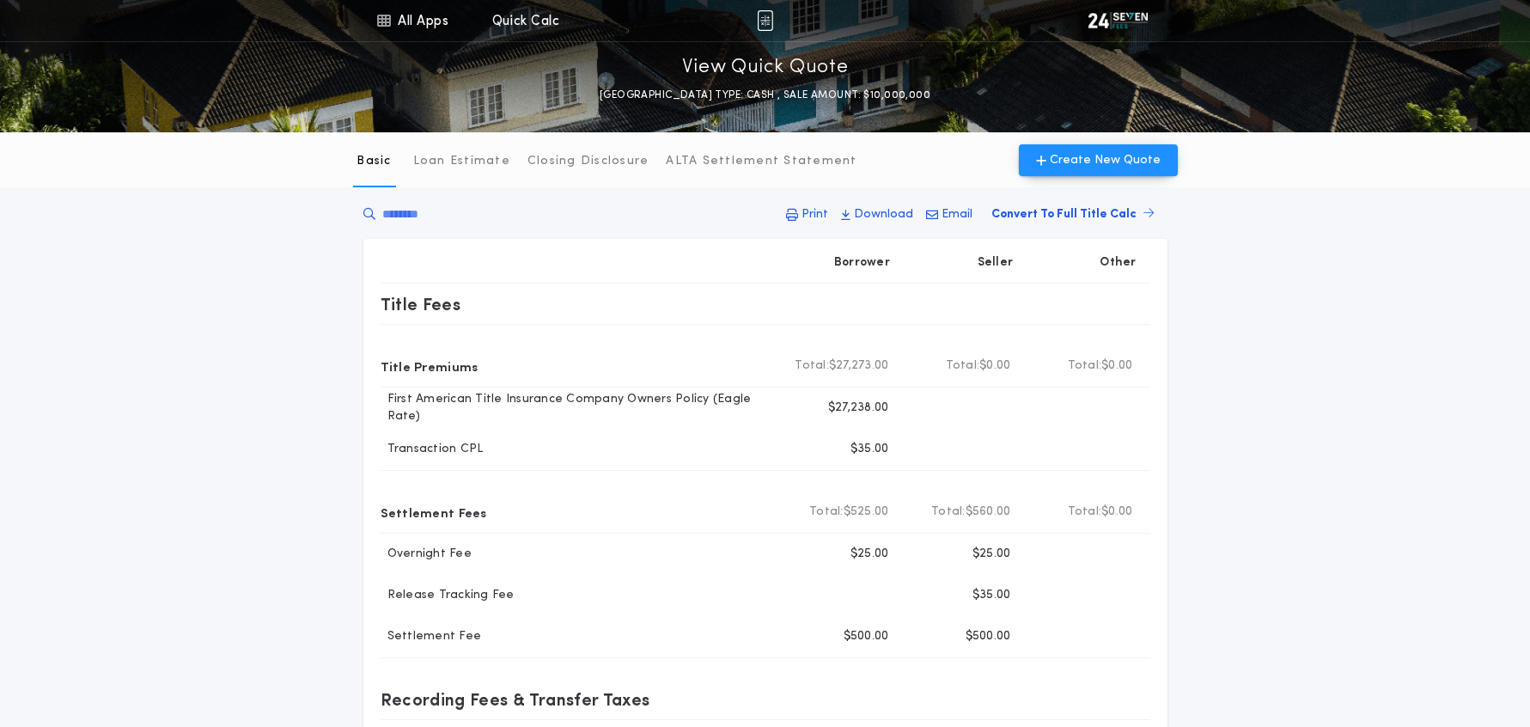
scroll to position [4, 0]
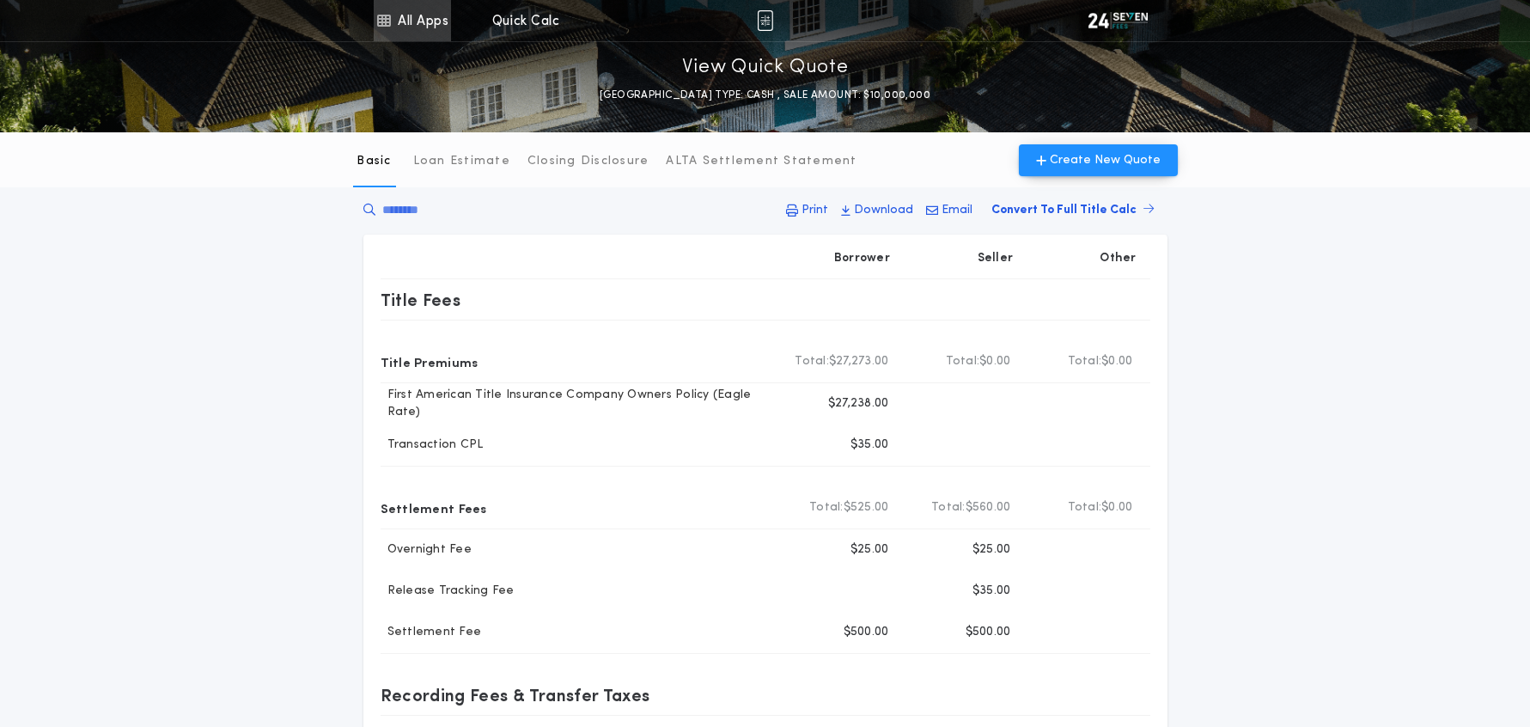
click at [408, 20] on link "All Apps" at bounding box center [412, 20] width 77 height 41
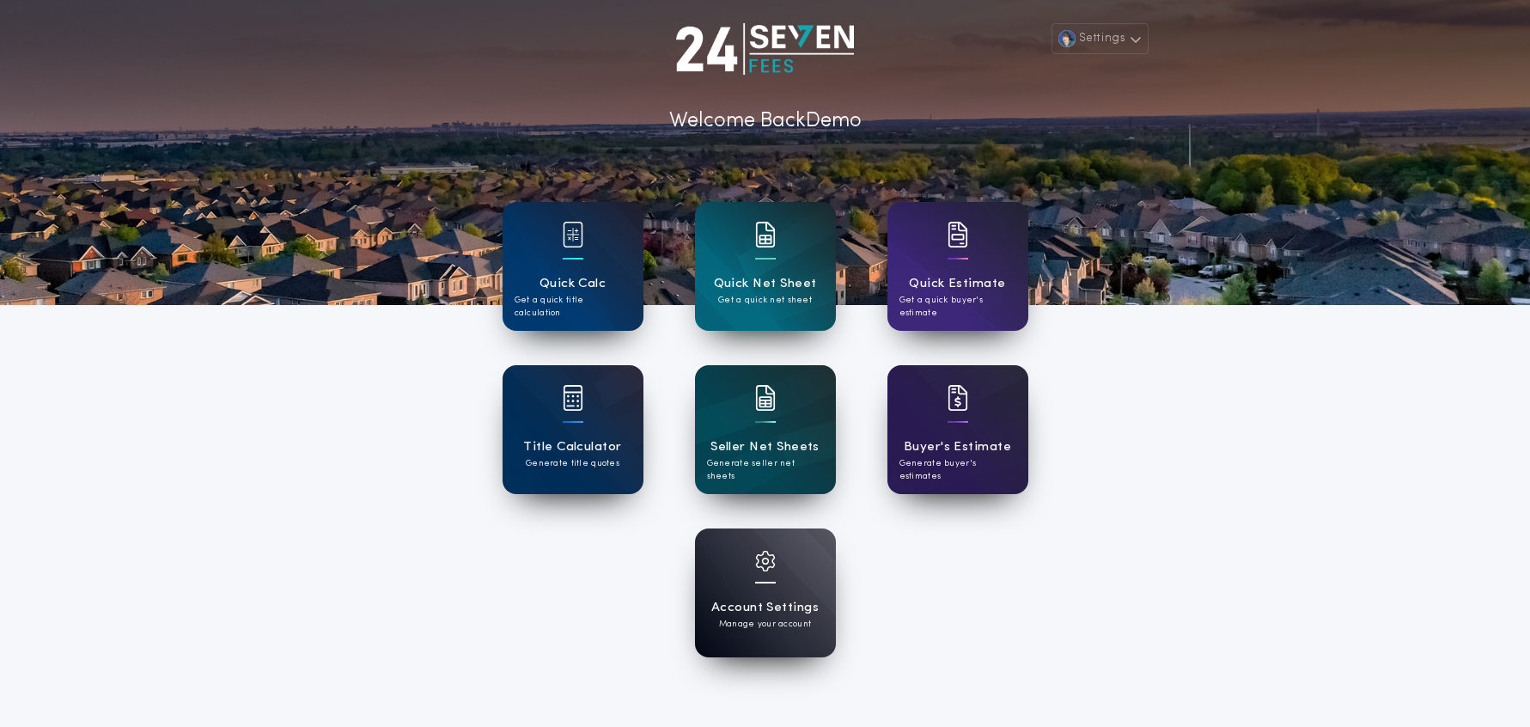
click at [567, 259] on div at bounding box center [573, 259] width 21 height 2
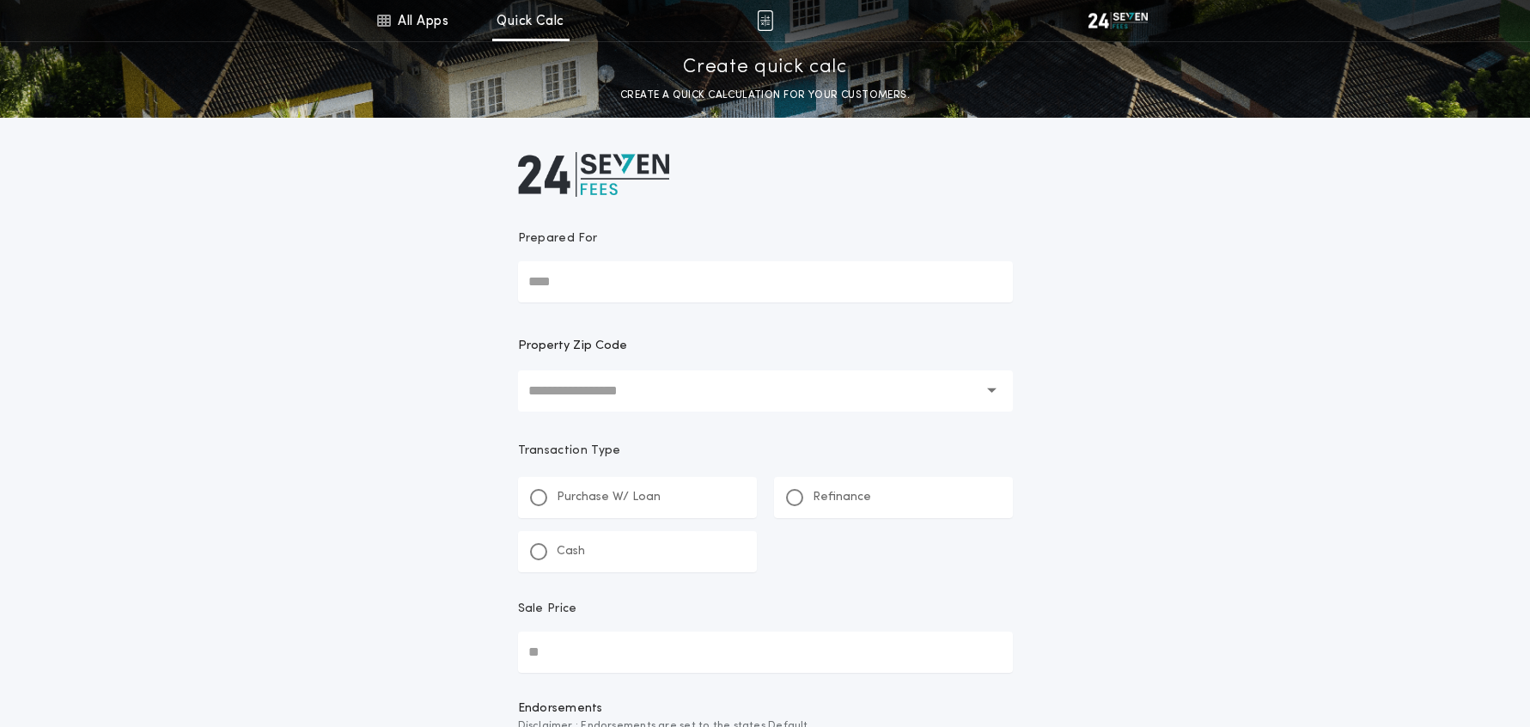
click at [660, 394] on input "text" at bounding box center [753, 390] width 450 height 41
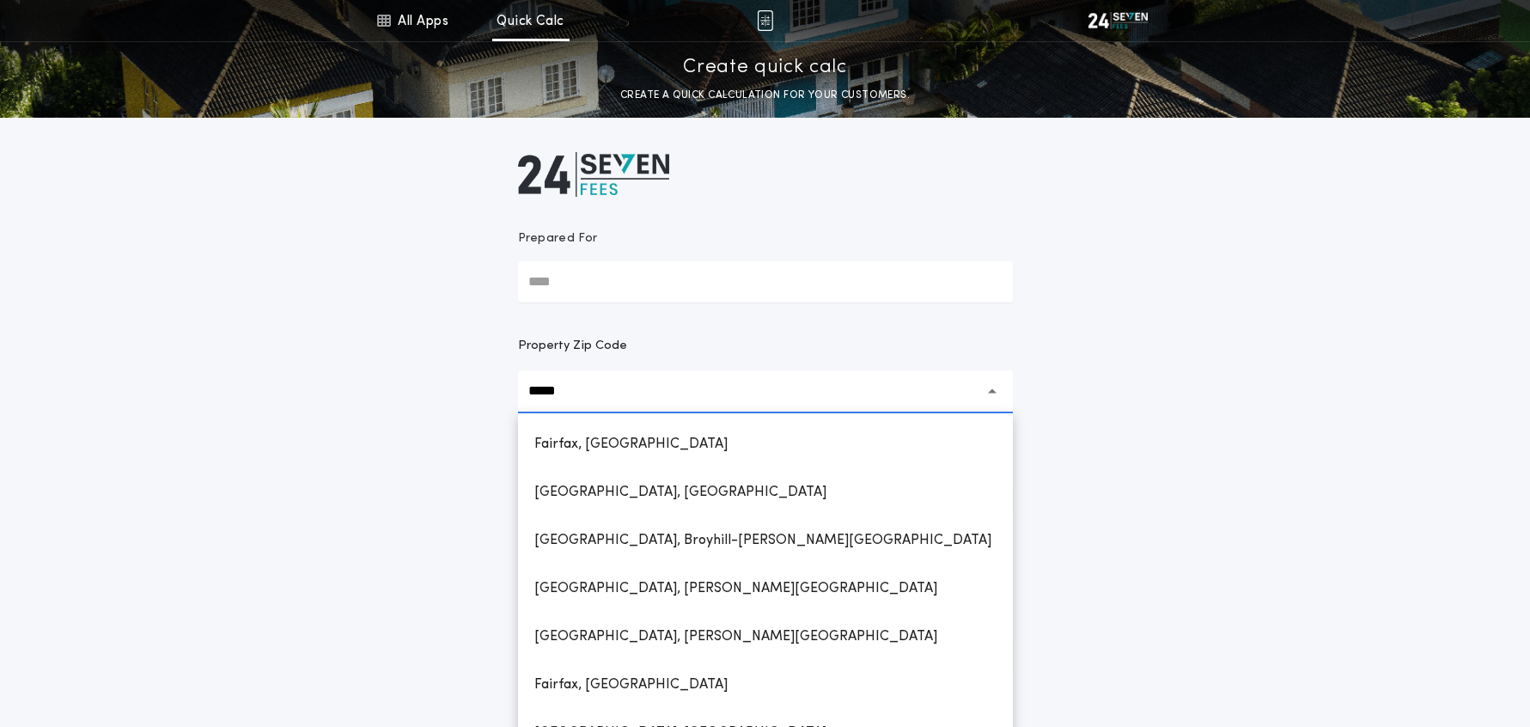
drag, startPoint x: 699, startPoint y: 448, endPoint x: 589, endPoint y: 423, distance: 111.9
click at [698, 448] on h1 "Fairfax, [GEOGRAPHIC_DATA]" at bounding box center [631, 444] width 221 height 41
type input "**********"
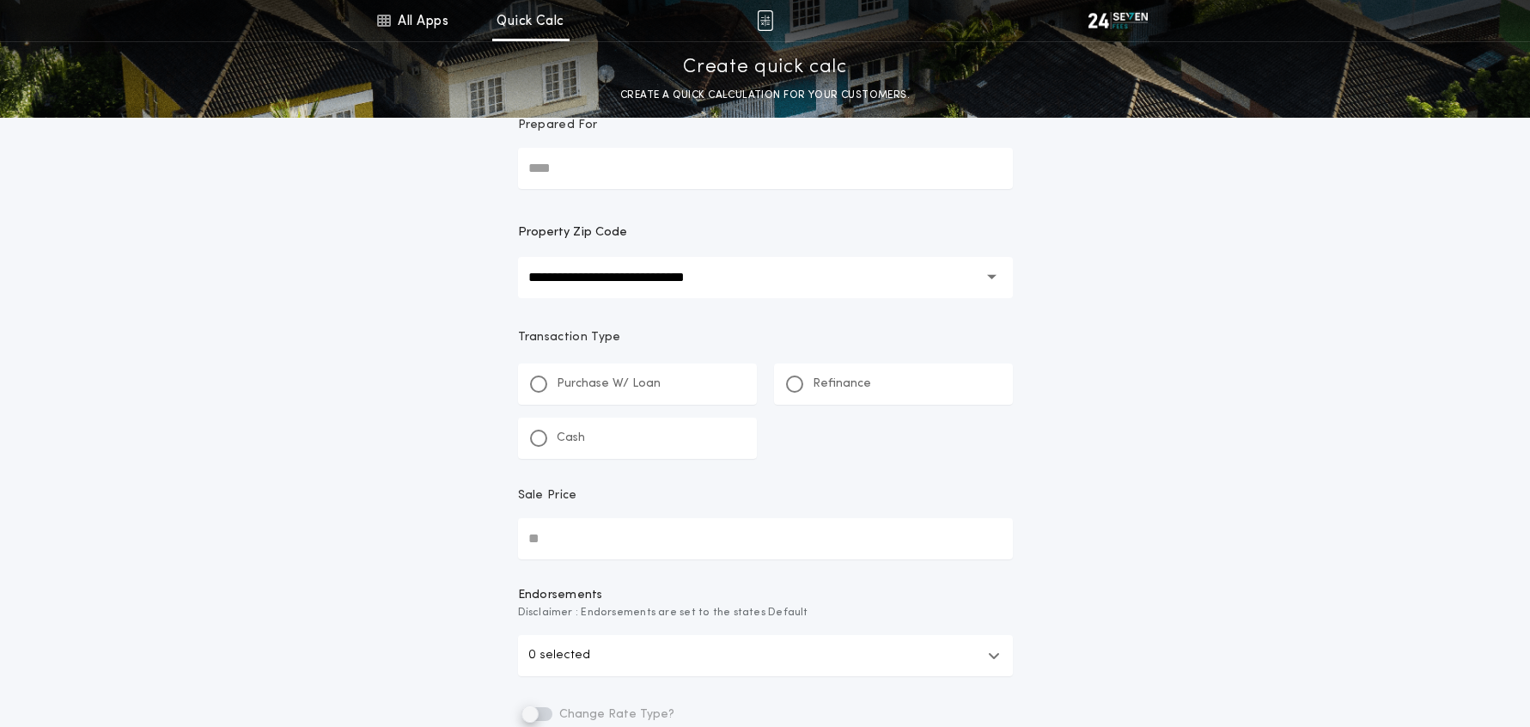
scroll to position [116, 0]
drag, startPoint x: 546, startPoint y: 440, endPoint x: 550, endPoint y: 452, distance: 12.8
click at [546, 440] on div at bounding box center [538, 435] width 17 height 17
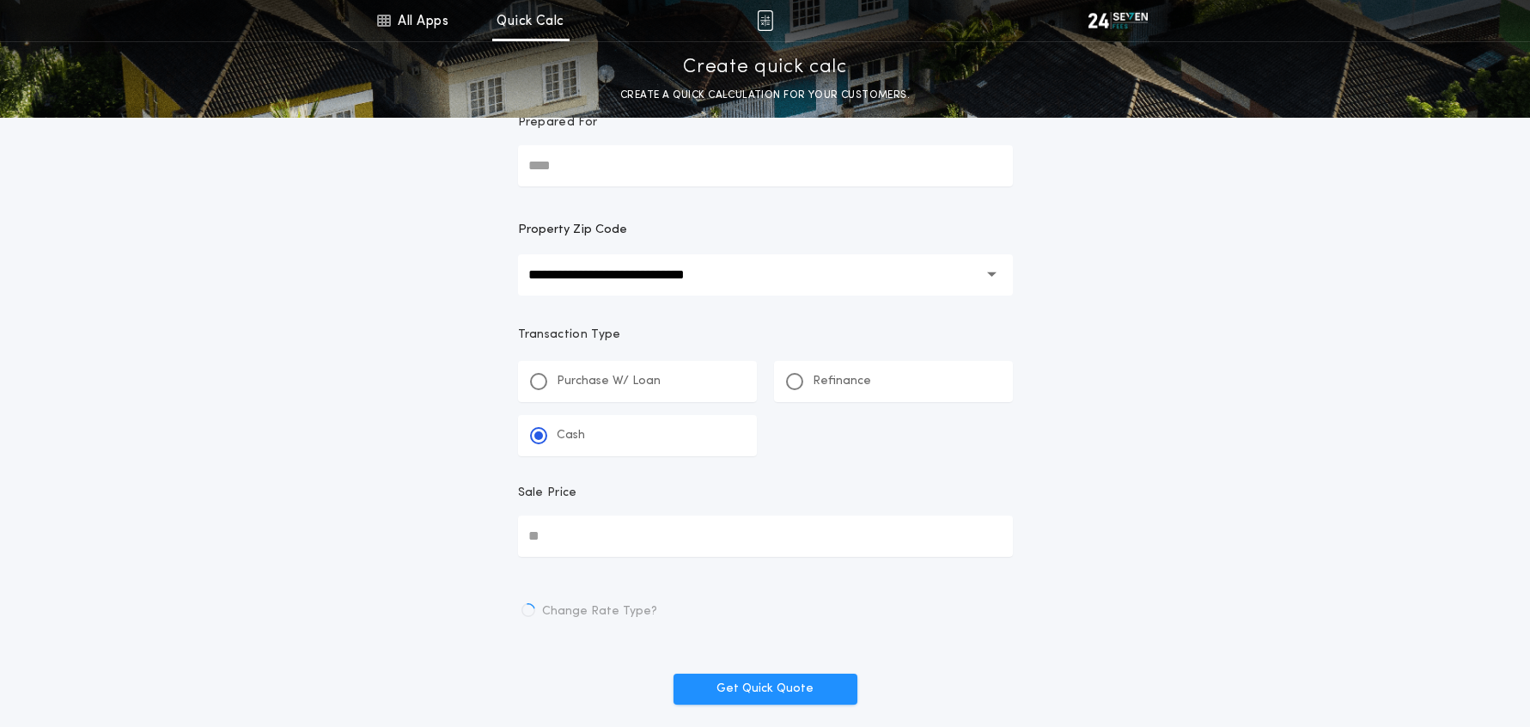
click at [590, 540] on input "Sale Price" at bounding box center [765, 535] width 495 height 41
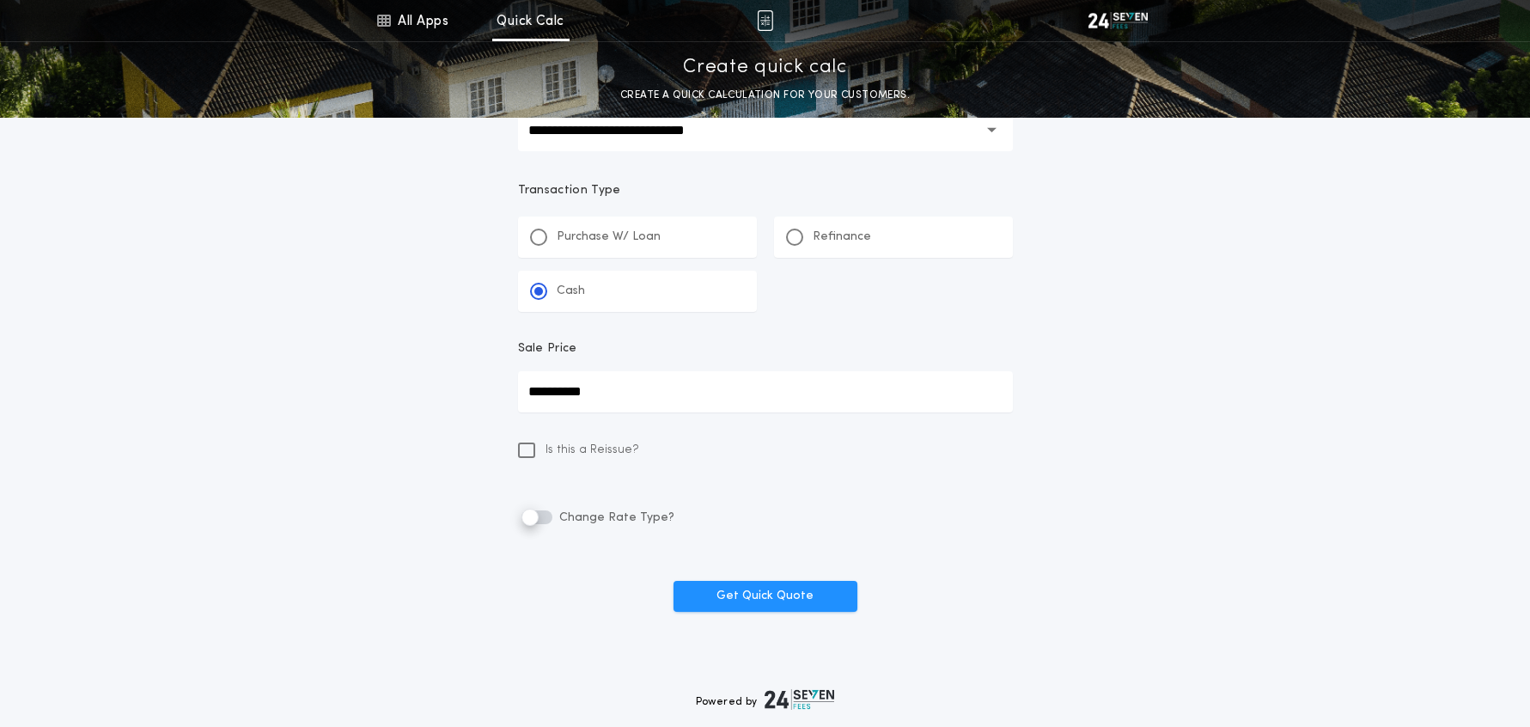
scroll to position [346, 0]
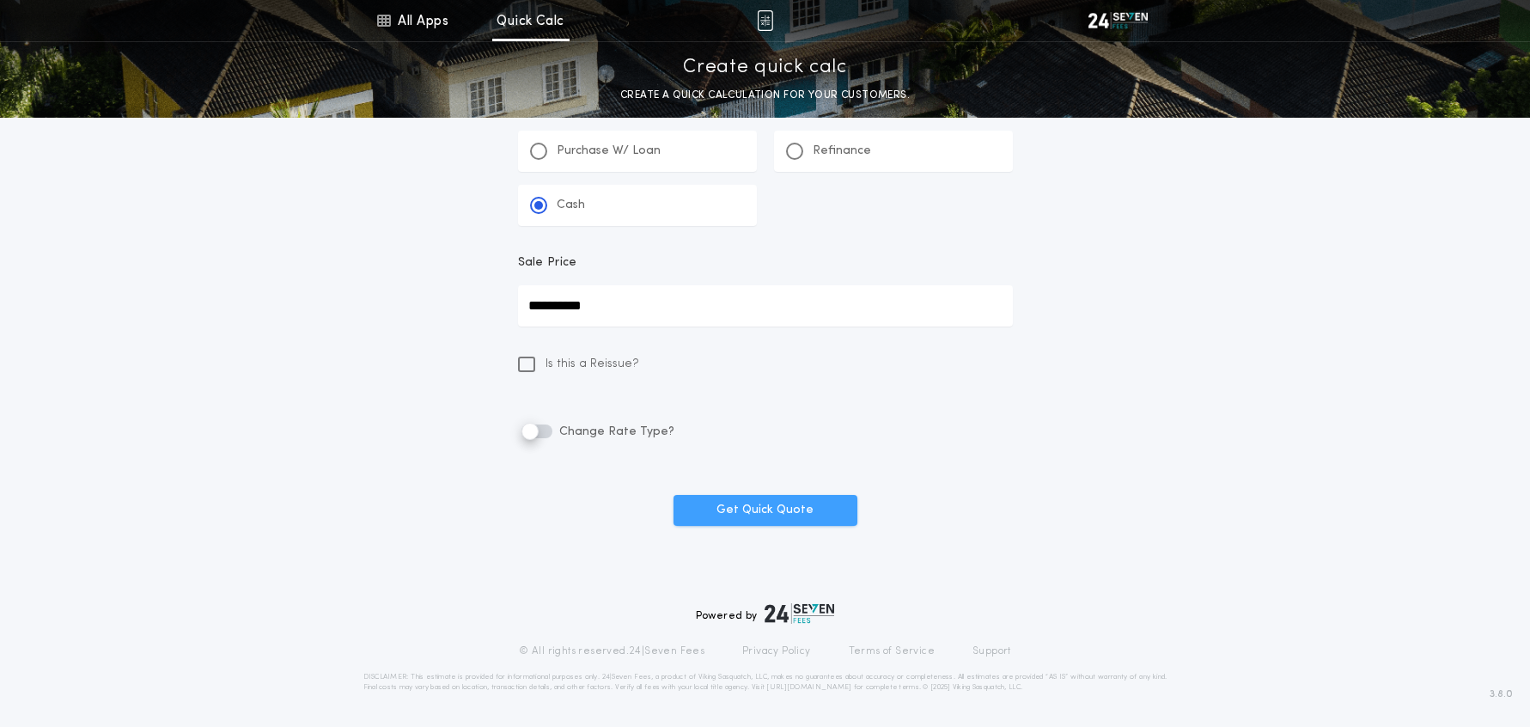
type input "**********"
drag, startPoint x: 762, startPoint y: 515, endPoint x: 1000, endPoint y: 536, distance: 239.0
click at [770, 515] on button "Get Quick Quote" at bounding box center [766, 510] width 184 height 31
